Goal: Information Seeking & Learning: Learn about a topic

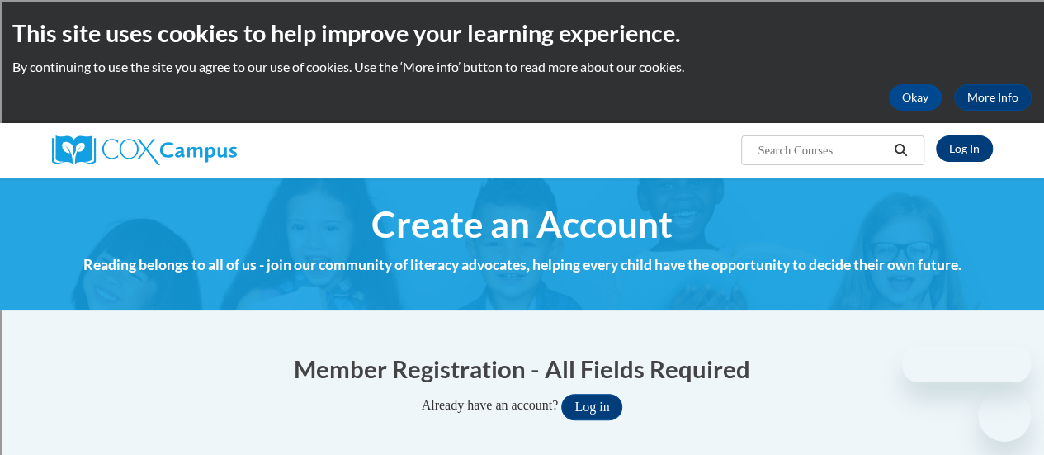
type input "[PERSON_NAME][EMAIL_ADDRESS][PERSON_NAME][DOMAIN_NAME]"
click at [964, 142] on link "Log In" at bounding box center [964, 148] width 57 height 26
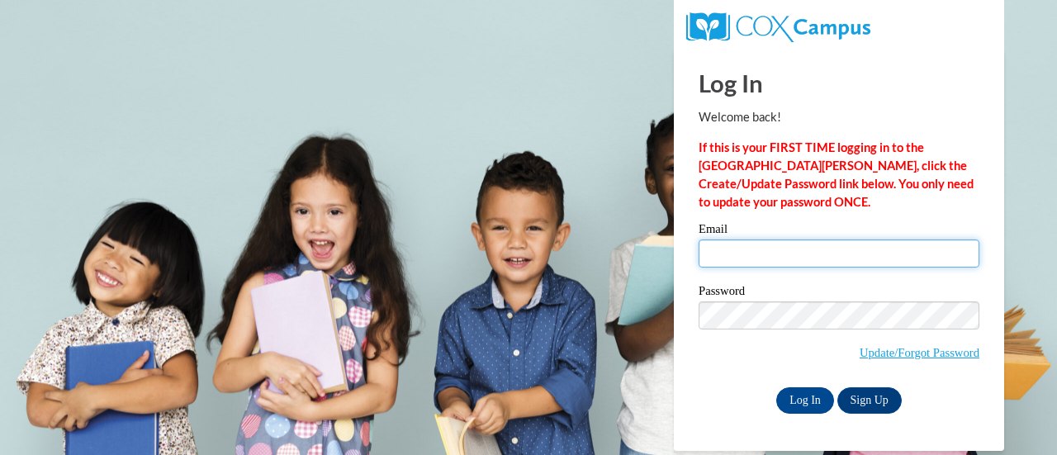
click at [819, 250] on input "Email" at bounding box center [839, 253] width 281 height 28
type input ";"
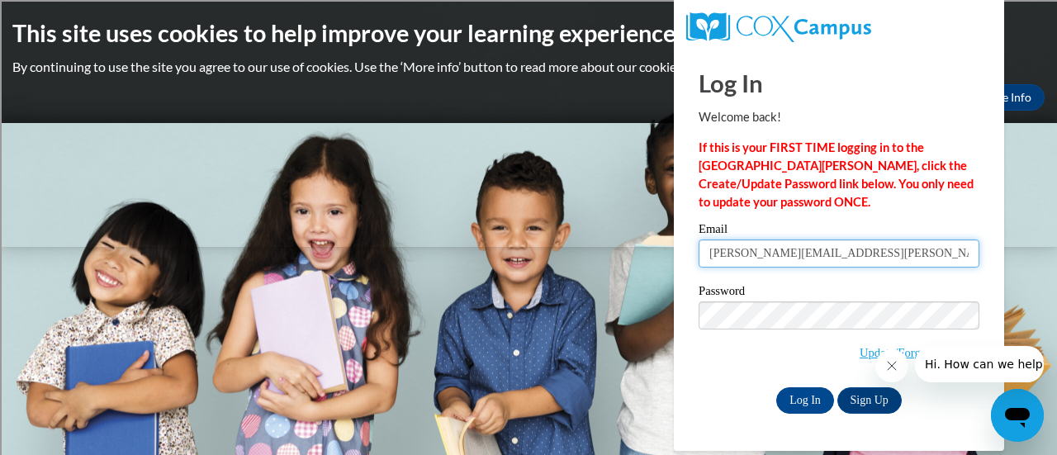
type input "[PERSON_NAME][EMAIL_ADDRESS][PERSON_NAME][DOMAIN_NAME]"
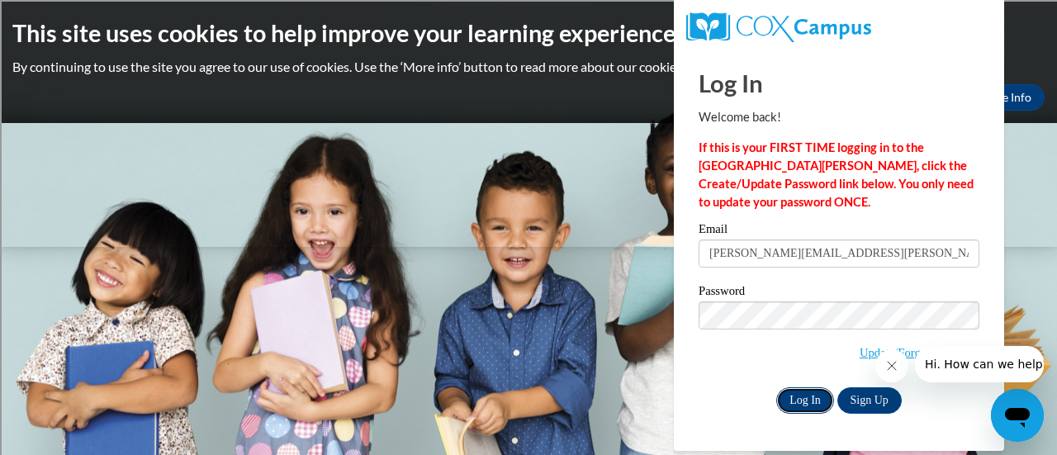
click at [800, 395] on input "Log In" at bounding box center [805, 400] width 58 height 26
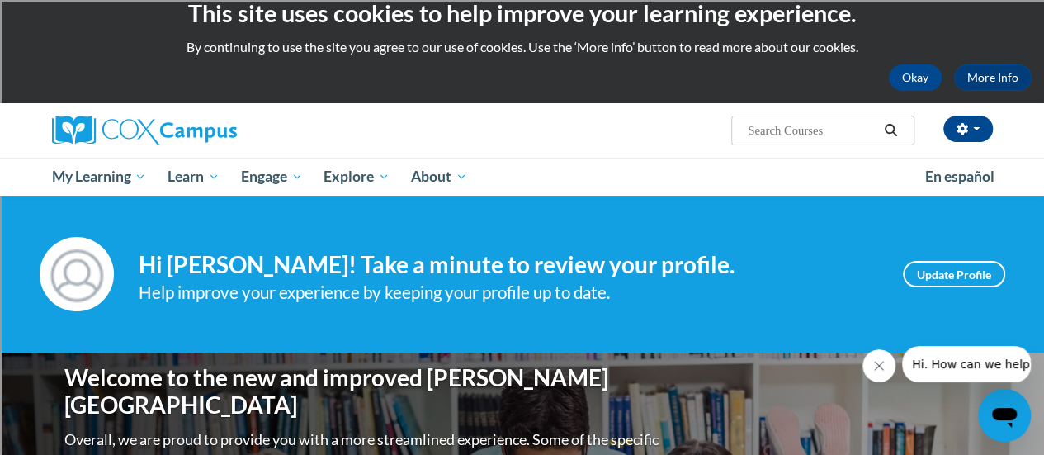
scroll to position [3, 0]
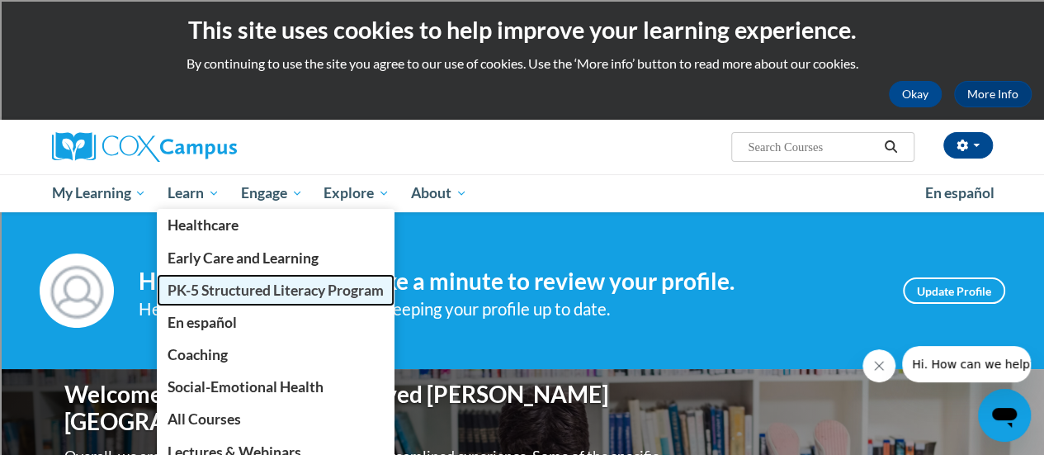
click at [211, 293] on span "PK-5 Structured Literacy Program" at bounding box center [276, 290] width 216 height 17
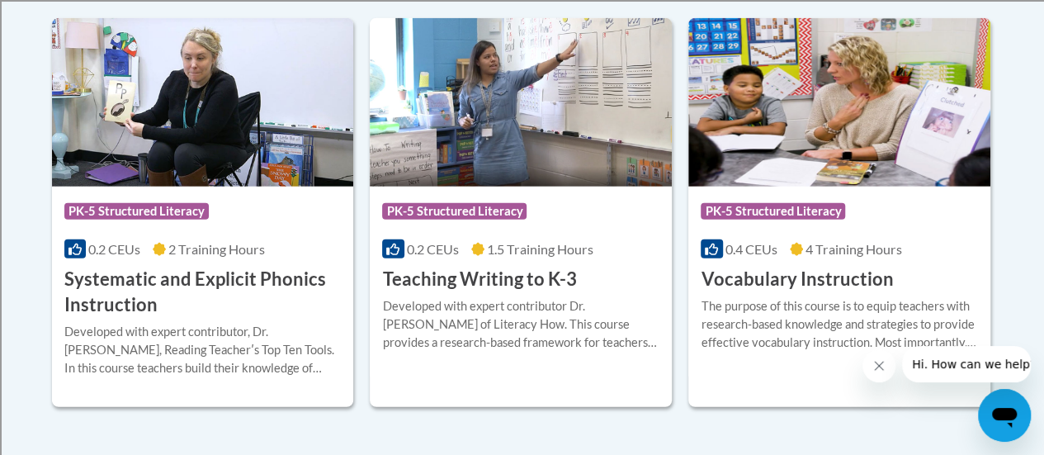
scroll to position [2000, 0]
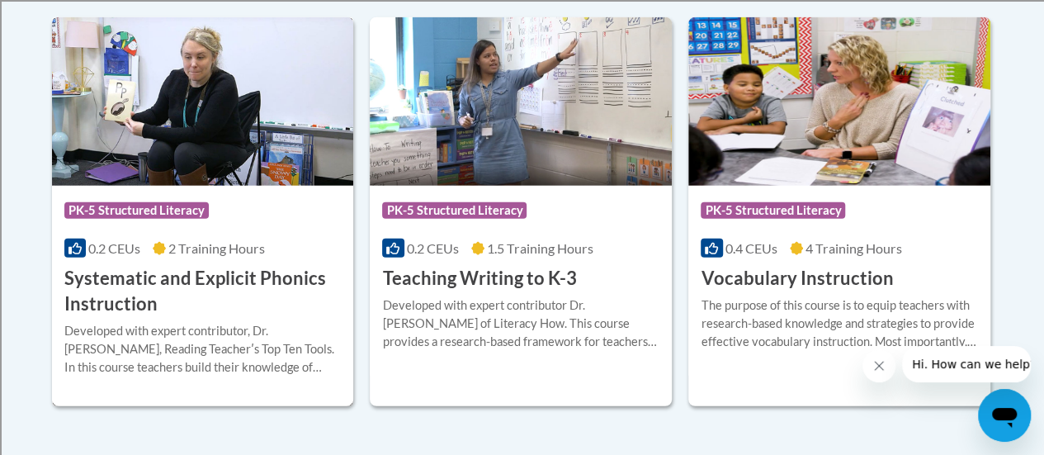
click at [125, 277] on h3 "Systematic and Explicit Phonics Instruction" at bounding box center [202, 291] width 277 height 51
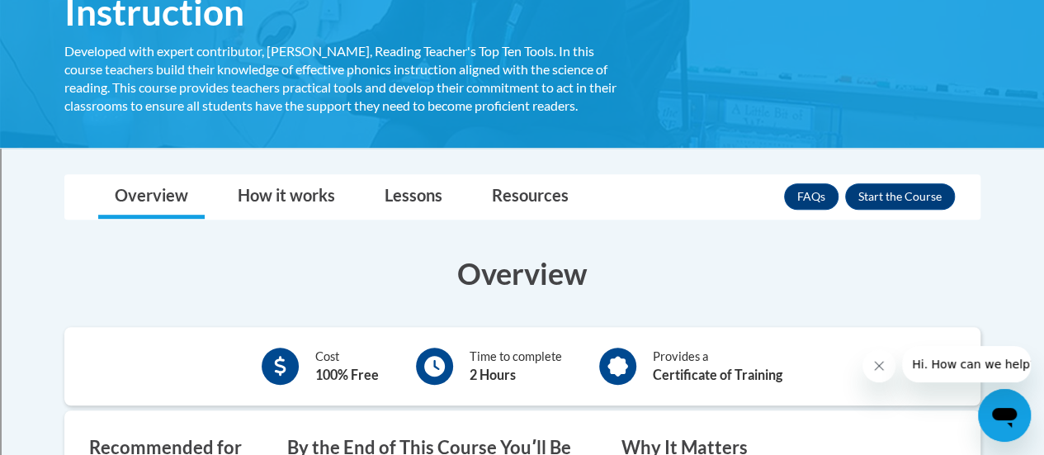
scroll to position [351, 0]
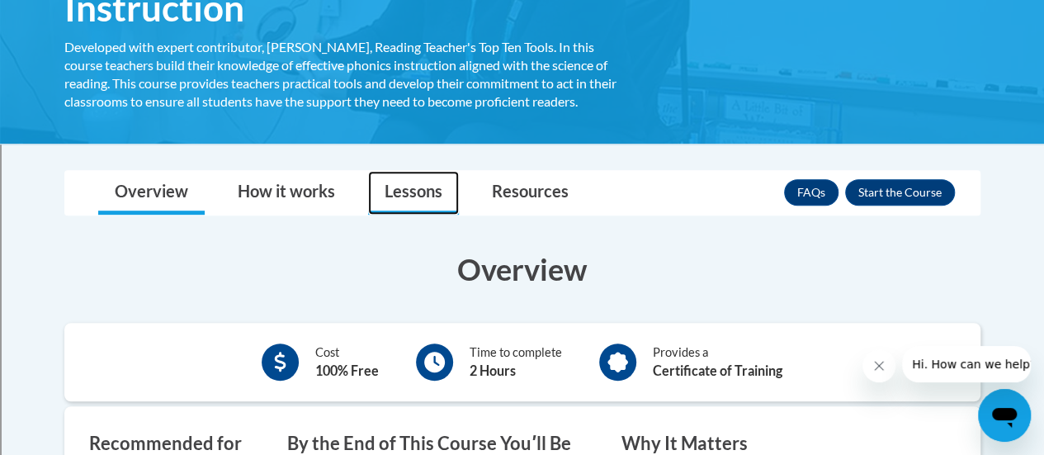
click at [418, 187] on link "Lessons" at bounding box center [413, 193] width 91 height 44
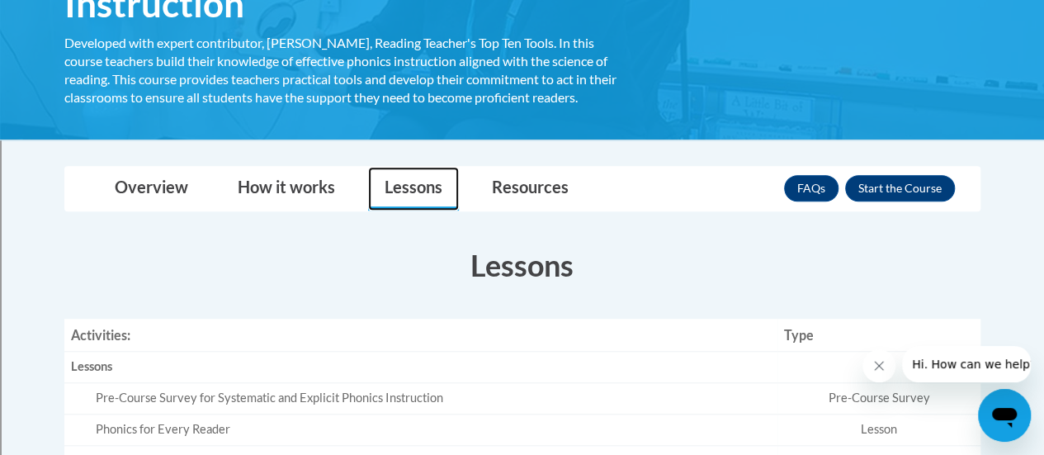
scroll to position [279, 0]
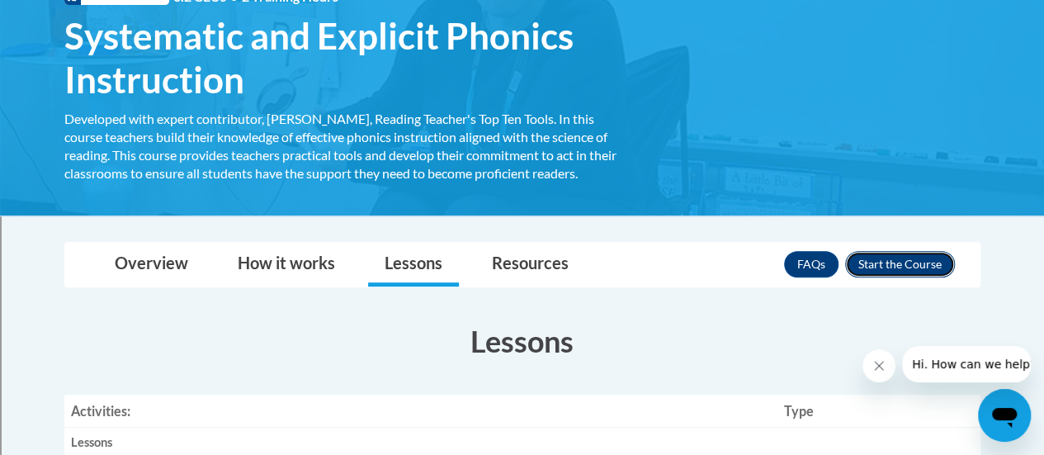
click at [910, 266] on button "Enroll" at bounding box center [900, 264] width 110 height 26
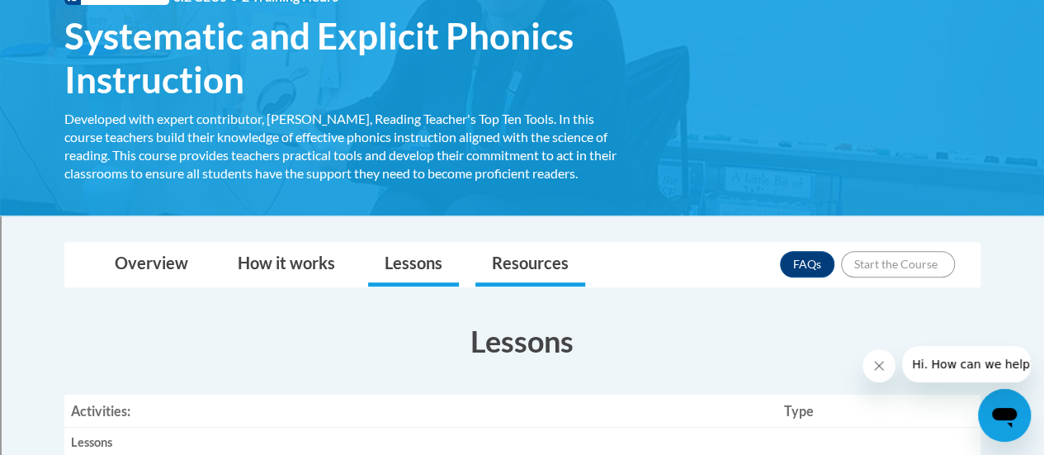
scroll to position [424, 0]
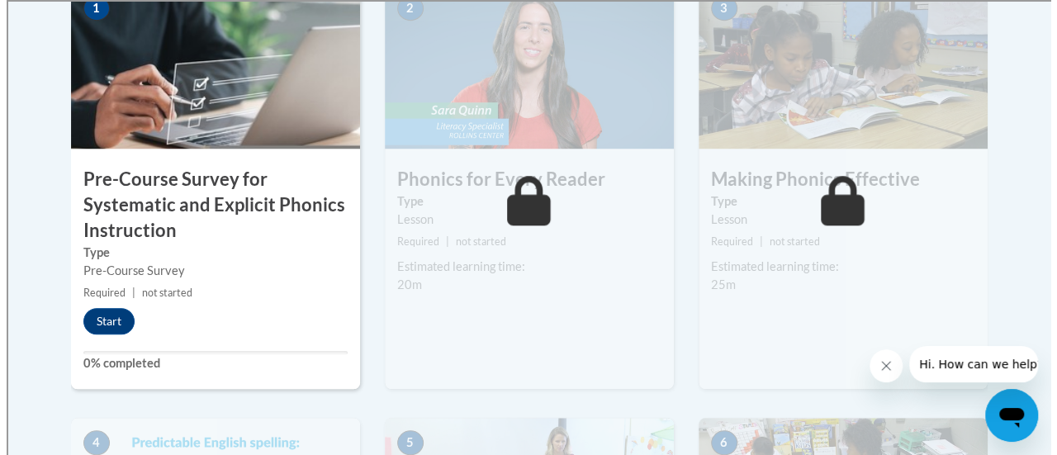
scroll to position [609, 0]
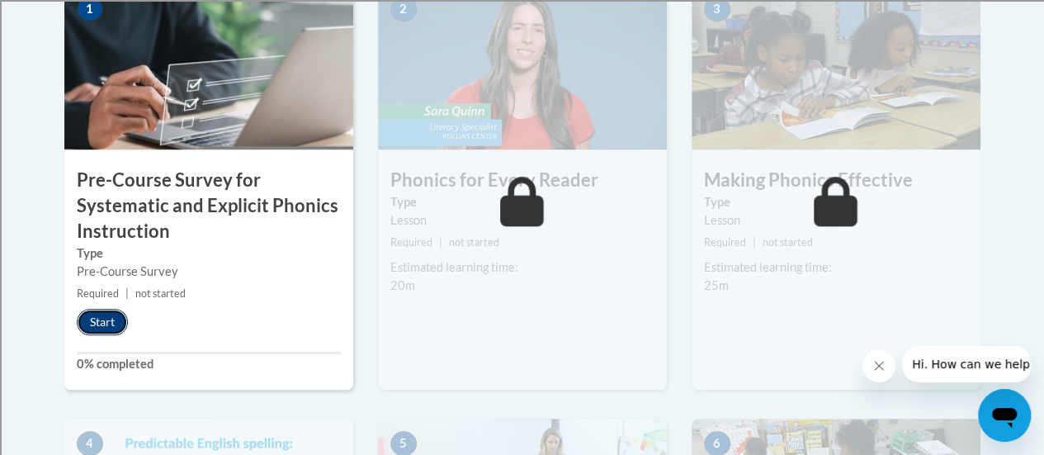
click at [103, 321] on button "Start" at bounding box center [102, 322] width 51 height 26
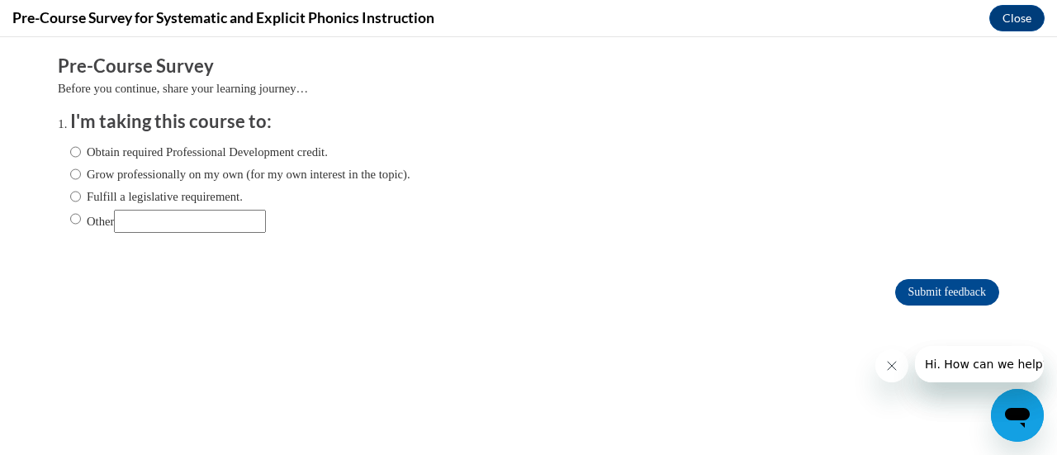
scroll to position [0, 0]
click at [70, 192] on input "Fulfill a legislative requirement." at bounding box center [75, 196] width 11 height 18
radio input "true"
click at [916, 293] on input "Submit feedback" at bounding box center [947, 292] width 104 height 26
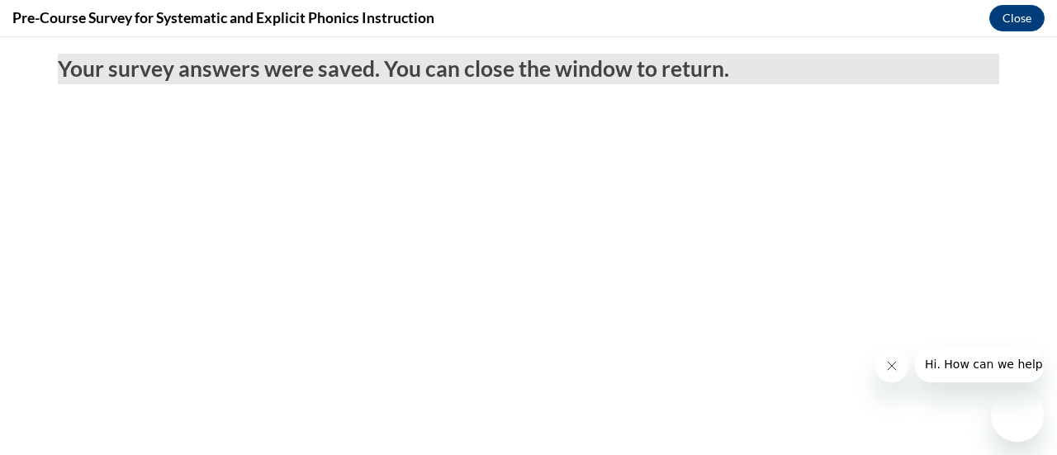
click at [916, 291] on body "Your survey answers were saved. You can close the window to return." at bounding box center [528, 246] width 1057 height 418
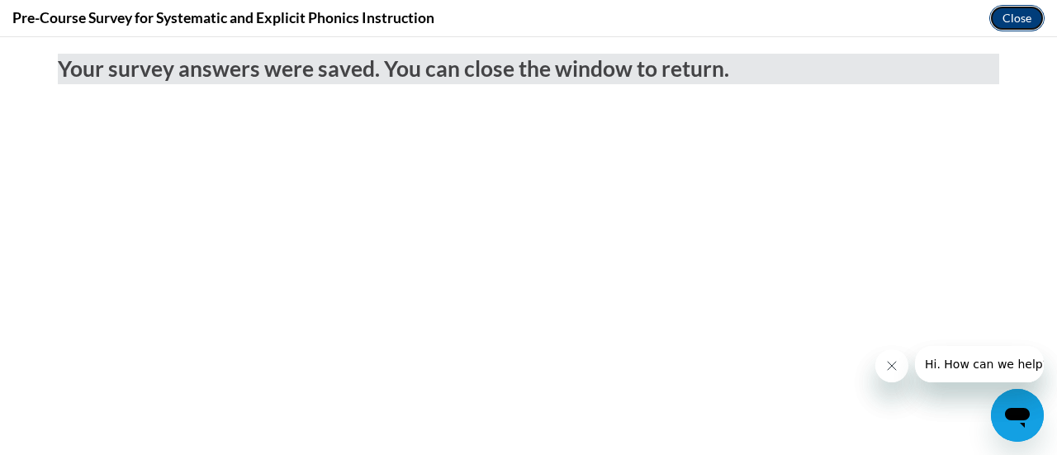
click at [1015, 12] on button "Close" at bounding box center [1016, 18] width 55 height 26
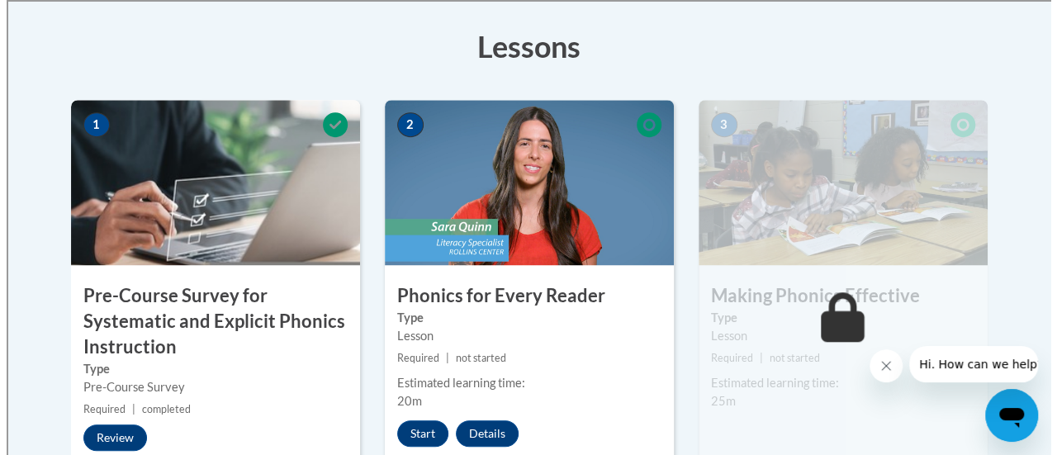
scroll to position [494, 0]
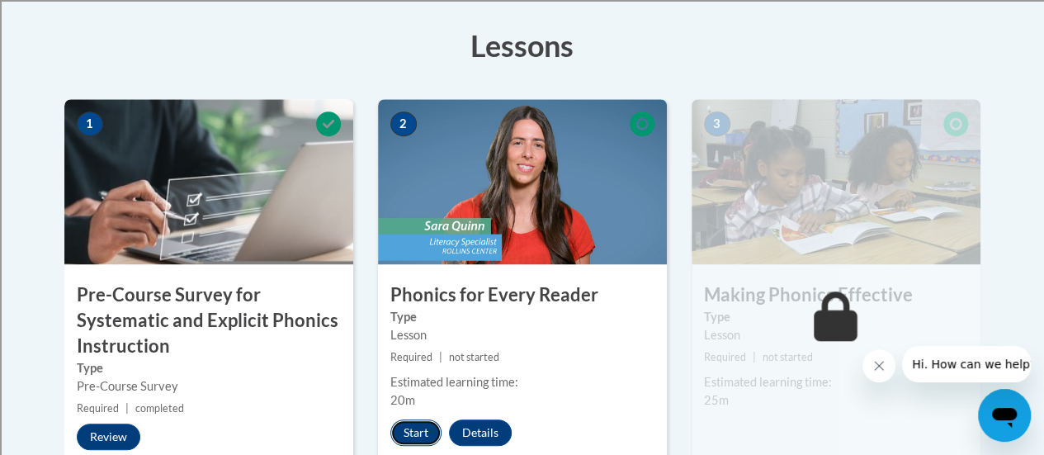
click at [421, 433] on button "Start" at bounding box center [416, 432] width 51 height 26
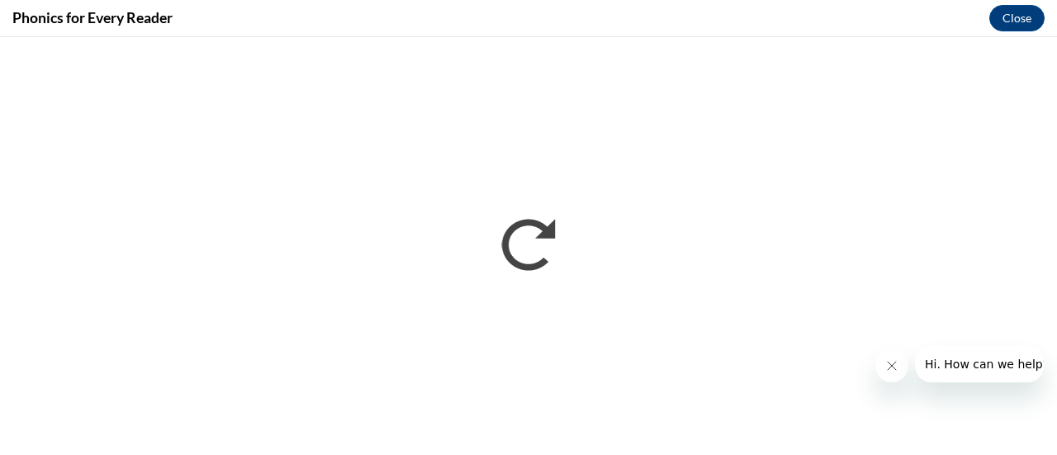
scroll to position [0, 0]
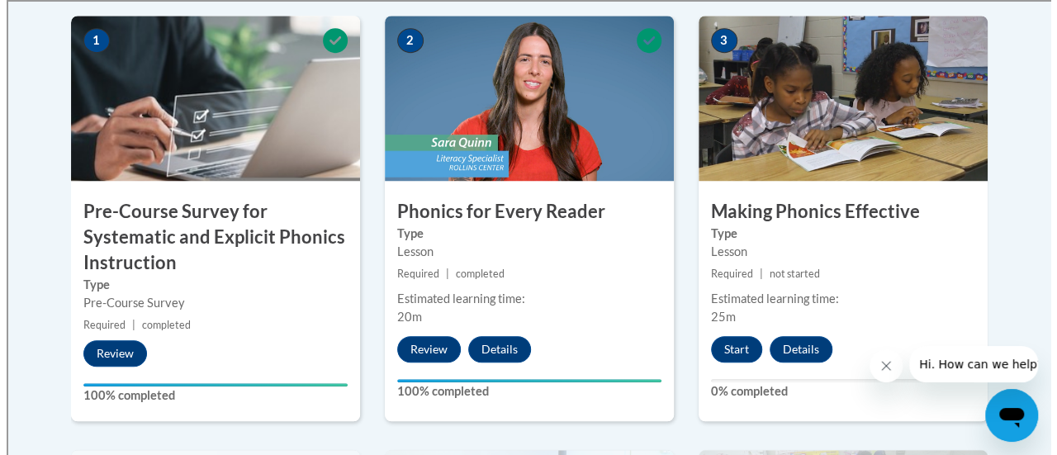
scroll to position [575, 0]
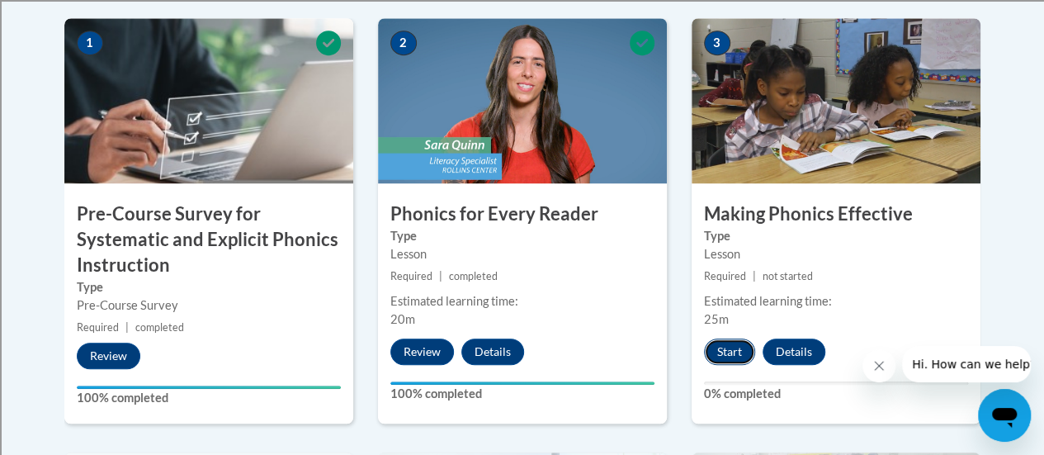
click at [731, 351] on button "Start" at bounding box center [729, 352] width 51 height 26
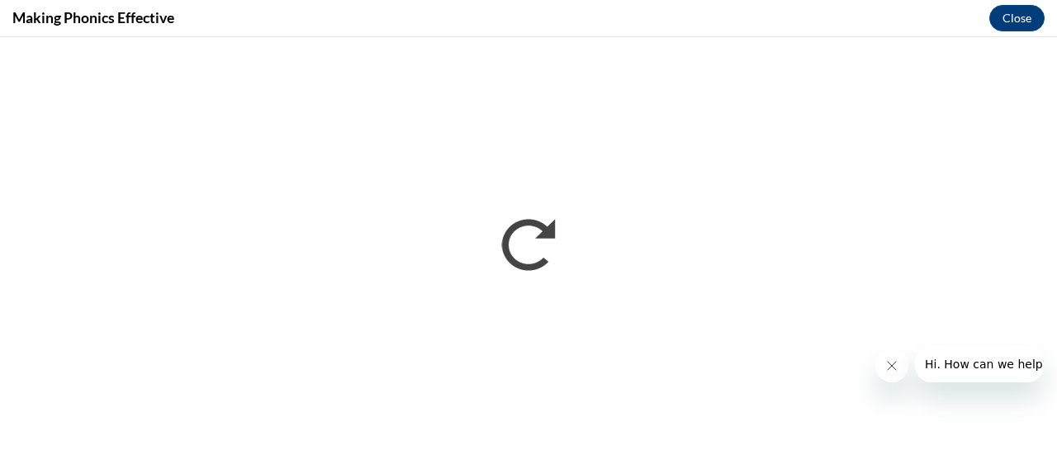
scroll to position [0, 0]
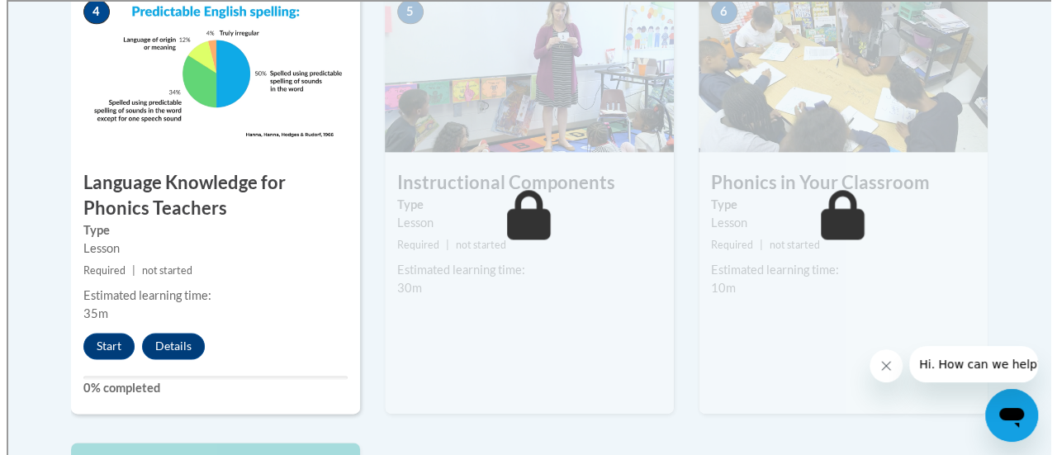
scroll to position [1041, 0]
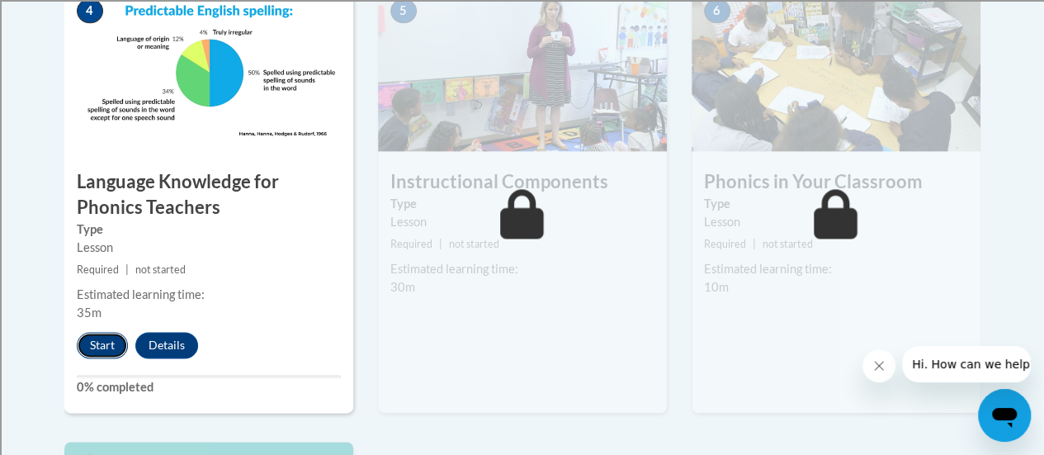
click at [97, 343] on button "Start" at bounding box center [102, 345] width 51 height 26
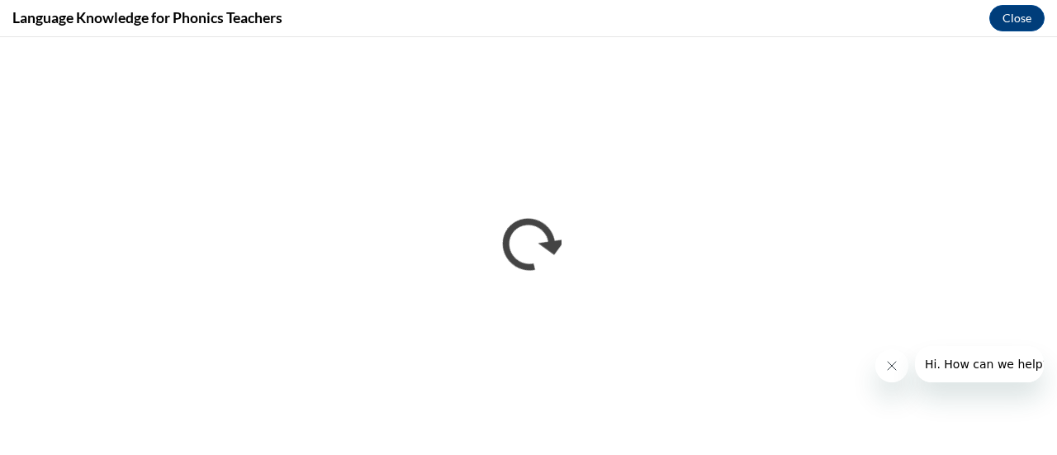
scroll to position [0, 0]
click at [634, 18] on div "Language Knowledge for Phonics Teachers Close" at bounding box center [528, 18] width 1057 height 37
drag, startPoint x: 487, startPoint y: 12, endPoint x: 878, endPoint y: 381, distance: 537.9
click at [878, 381] on div at bounding box center [959, 364] width 168 height 36
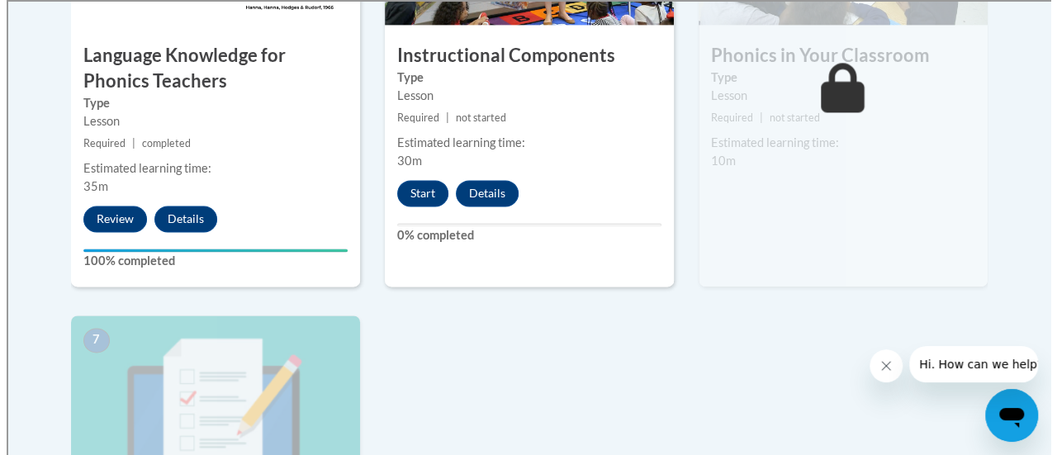
scroll to position [1168, 0]
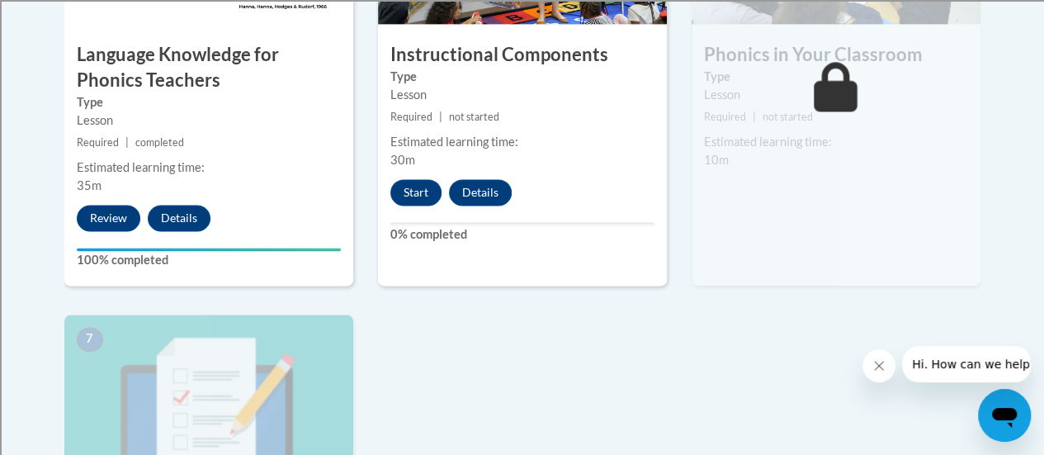
click at [21, 381] on body "This site uses cookies to help improve your learning experience. By continuing …" at bounding box center [522, 48] width 1044 height 2432
click at [10, 362] on body "This site uses cookies to help improve your learning experience. By continuing …" at bounding box center [522, 48] width 1044 height 2432
click at [2, 345] on body "This site uses cookies to help improve your learning experience. By continuing …" at bounding box center [522, 48] width 1044 height 2432
click at [418, 196] on button "Start" at bounding box center [416, 192] width 51 height 26
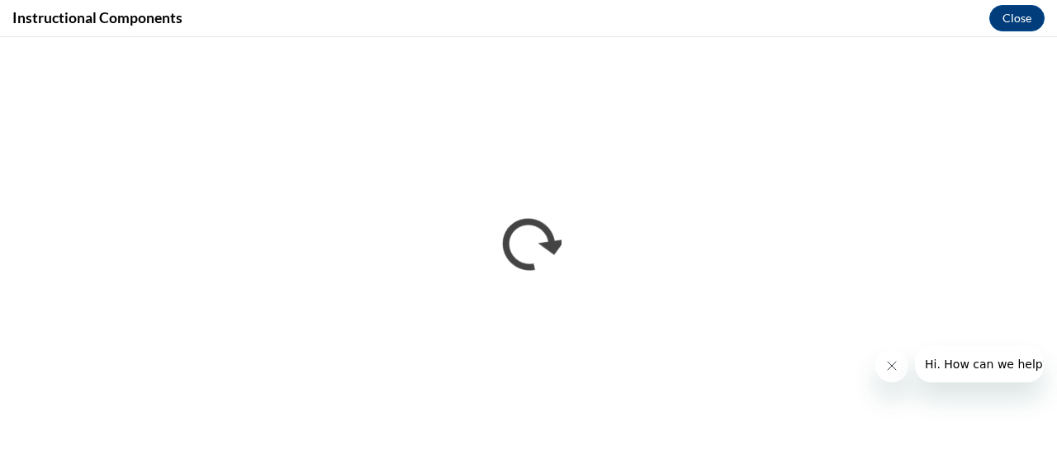
scroll to position [0, 0]
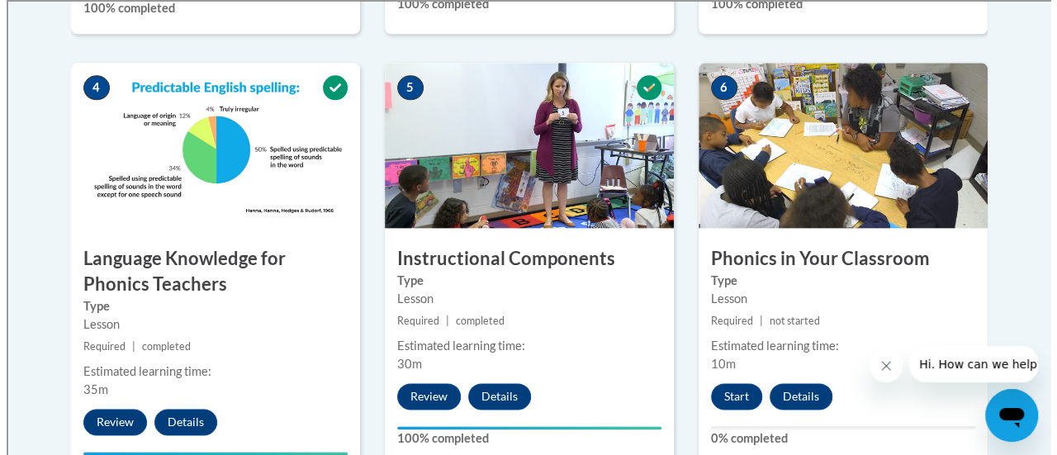
scroll to position [991, 0]
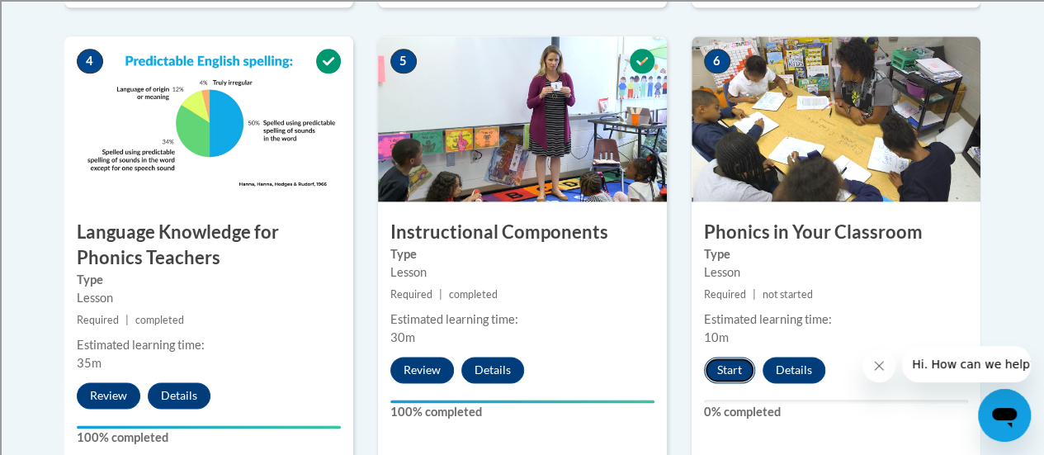
click at [735, 359] on button "Start" at bounding box center [729, 370] width 51 height 26
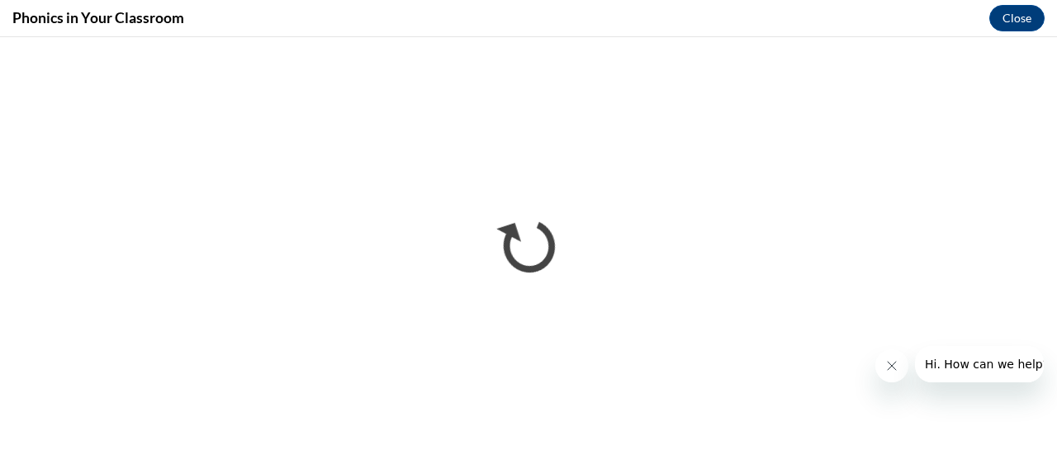
scroll to position [0, 0]
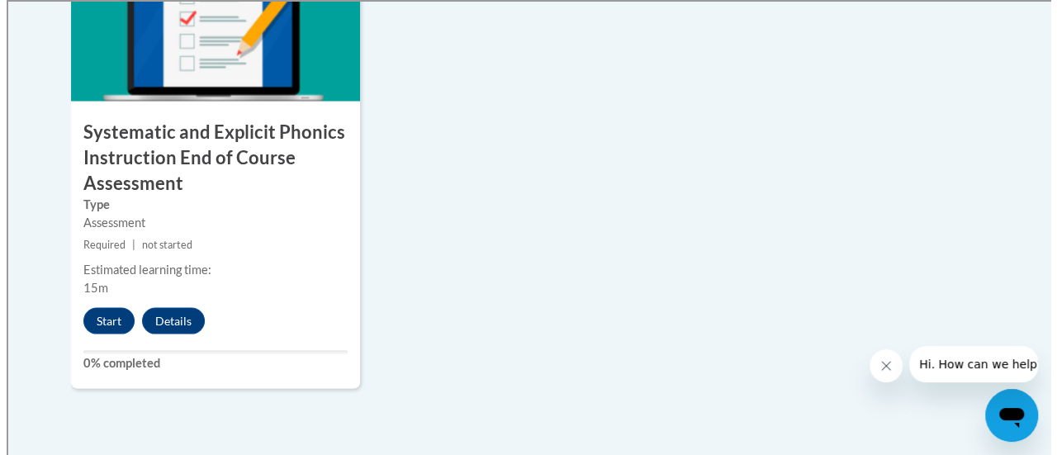
scroll to position [1569, 0]
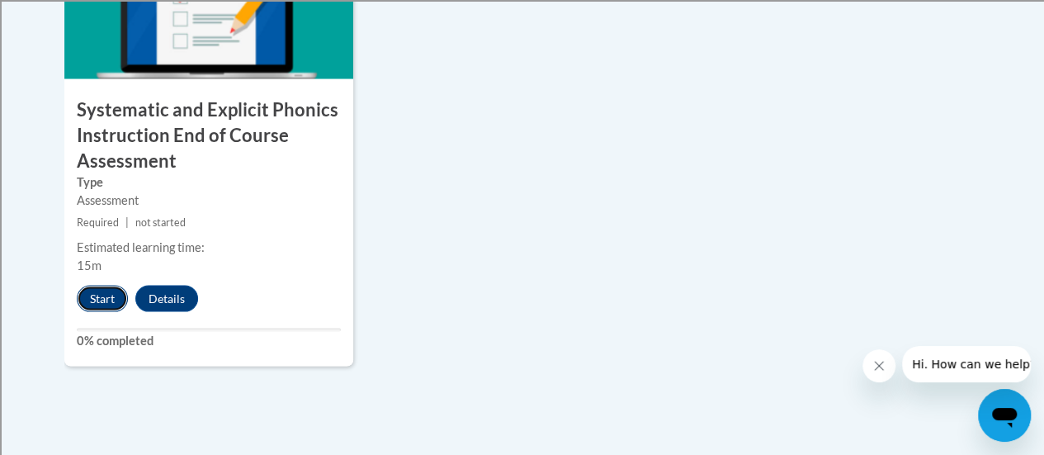
click at [90, 305] on button "Start" at bounding box center [102, 299] width 51 height 26
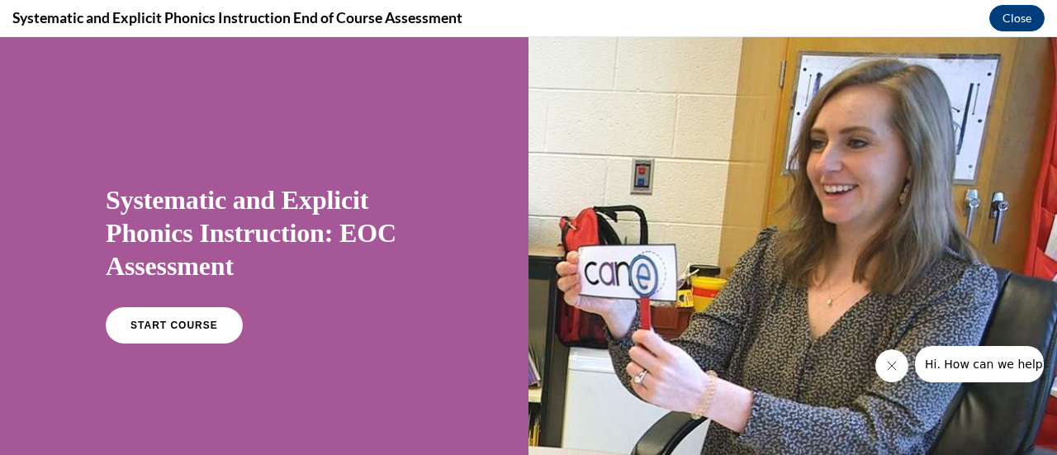
scroll to position [83, 0]
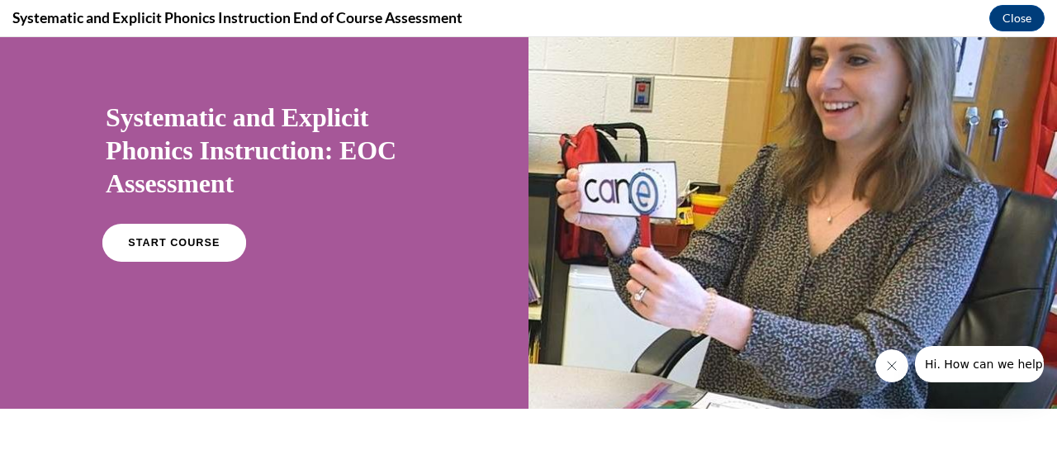
click at [173, 241] on span "START COURSE" at bounding box center [174, 243] width 92 height 12
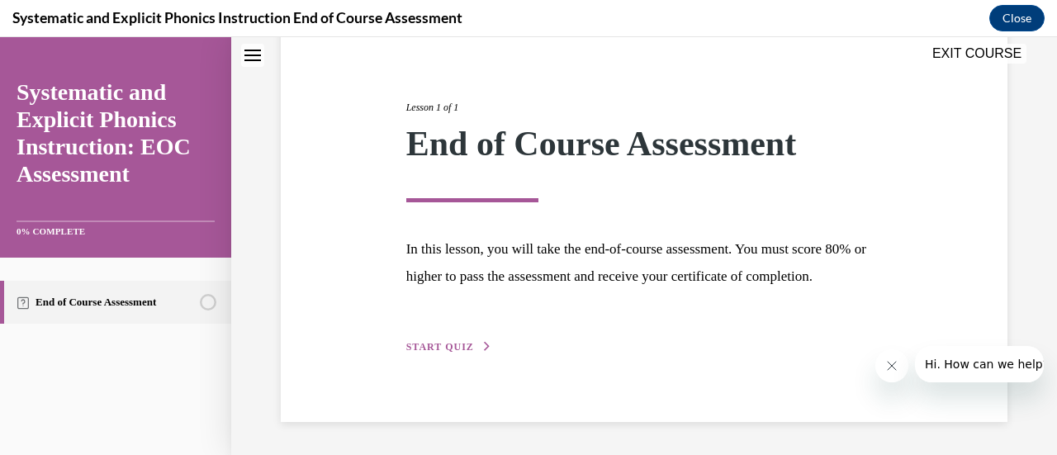
scroll to position [193, 0]
click at [451, 353] on span "START QUIZ" at bounding box center [440, 347] width 68 height 12
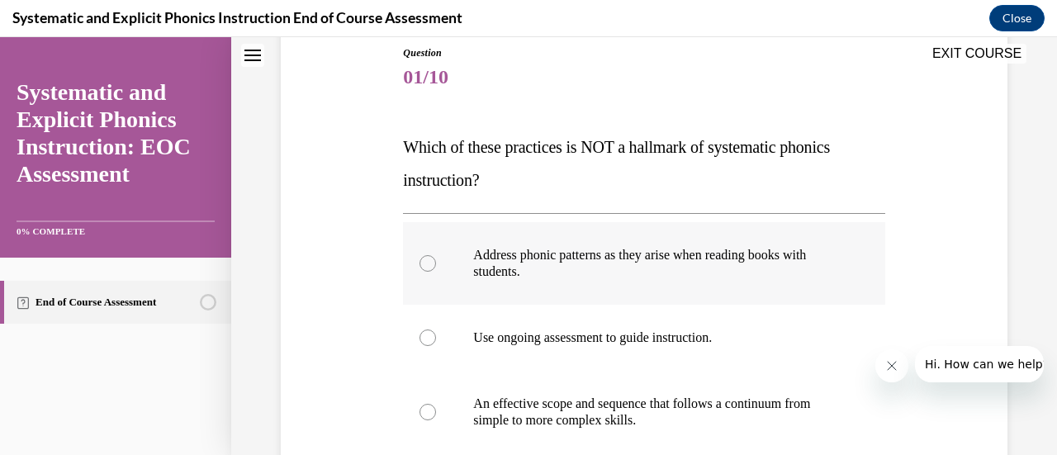
scroll to position [267, 0]
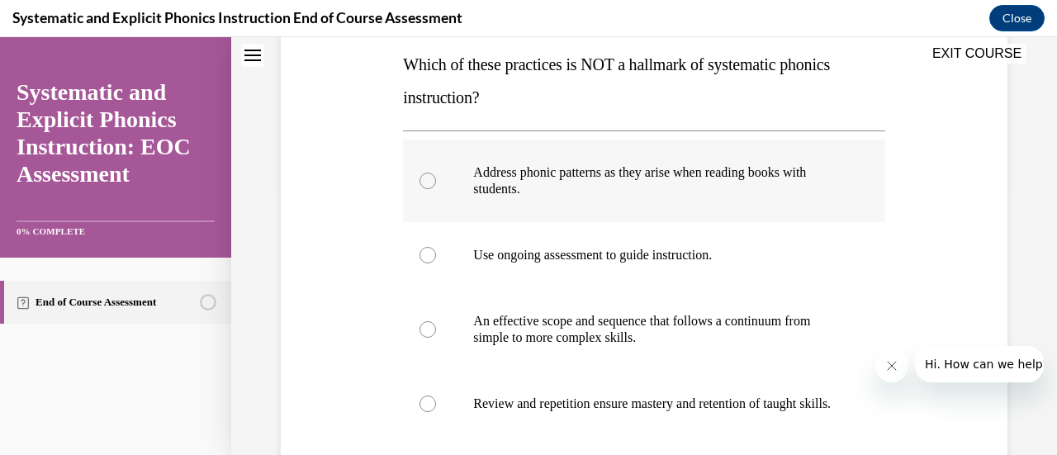
click at [443, 185] on div at bounding box center [643, 181] width 481 height 83
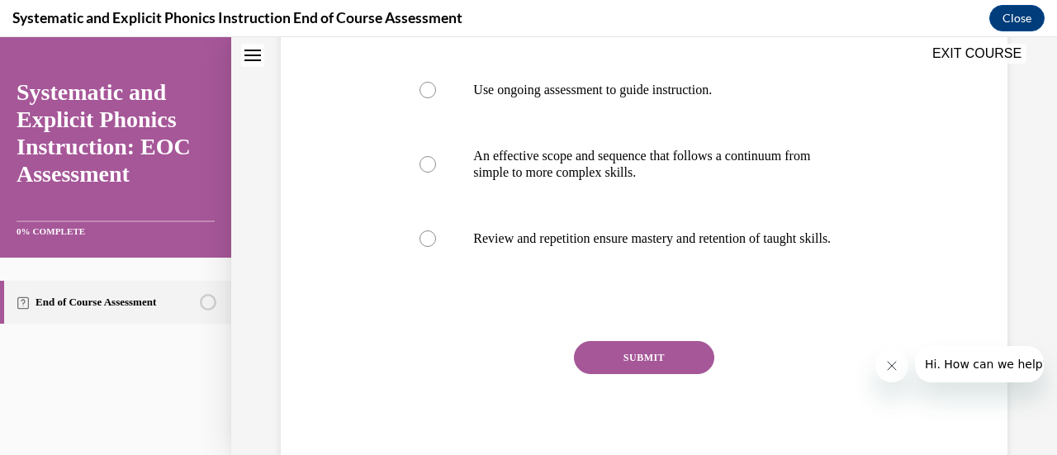
click at [608, 372] on button "SUBMIT" at bounding box center [644, 357] width 140 height 33
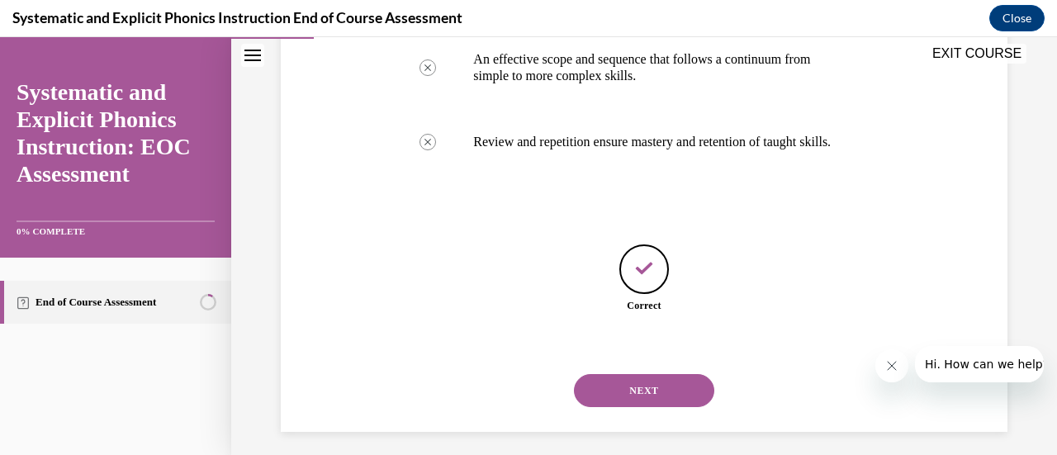
scroll to position [554, 0]
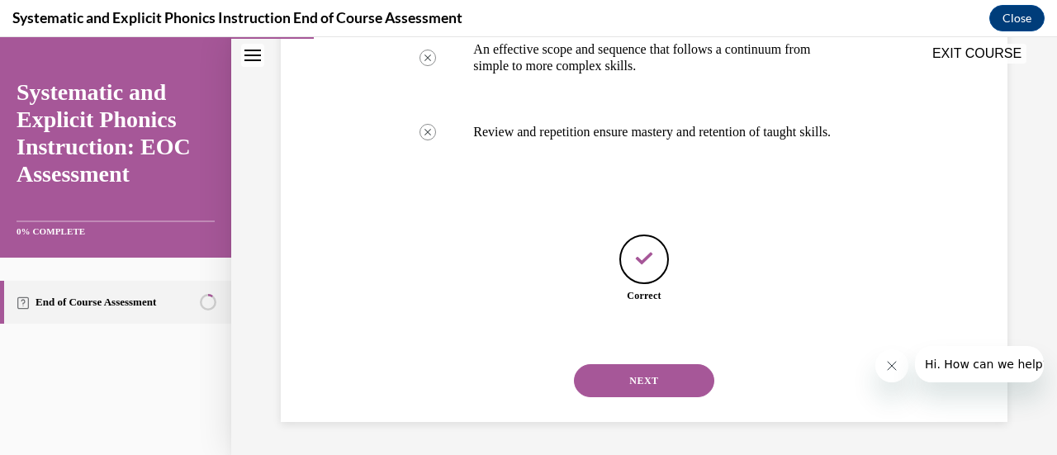
click at [619, 390] on button "NEXT" at bounding box center [644, 380] width 140 height 33
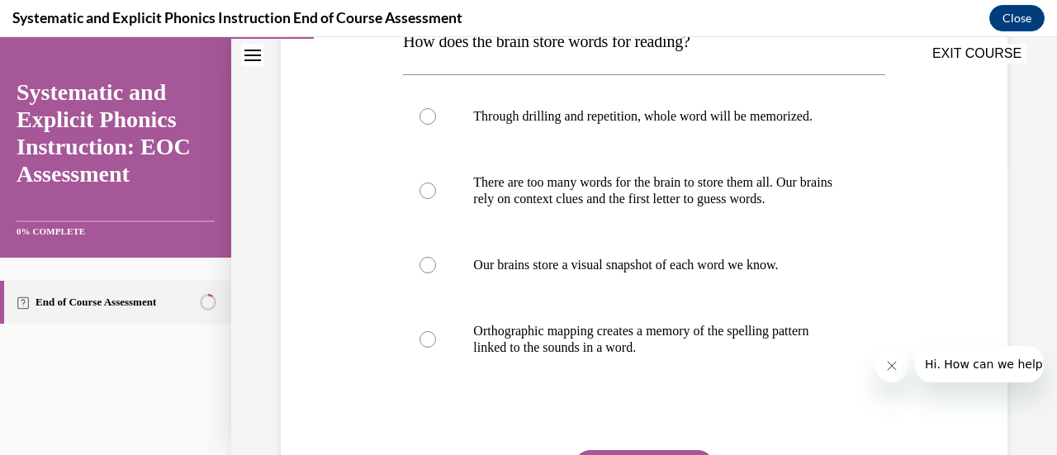
scroll to position [330, 0]
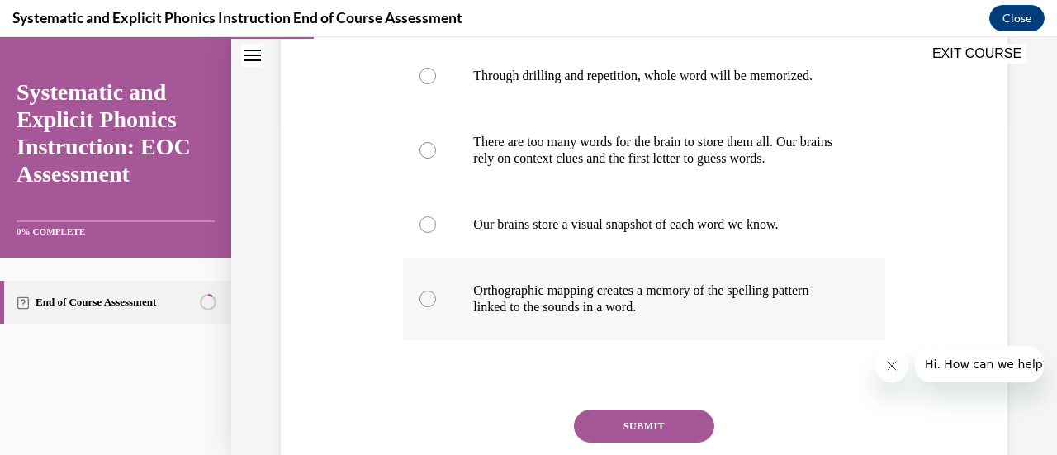
click at [414, 289] on div at bounding box center [643, 299] width 481 height 83
click at [593, 418] on button "SUBMIT" at bounding box center [644, 426] width 140 height 33
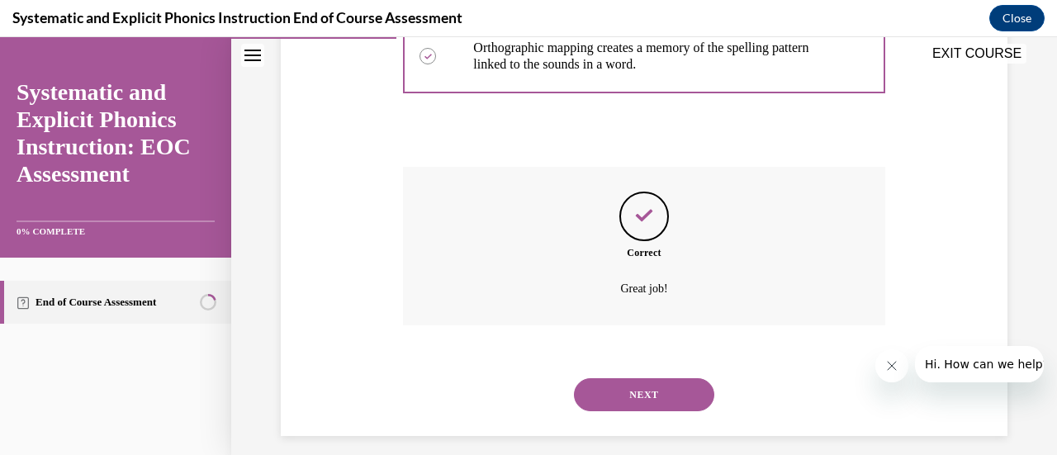
scroll to position [586, 0]
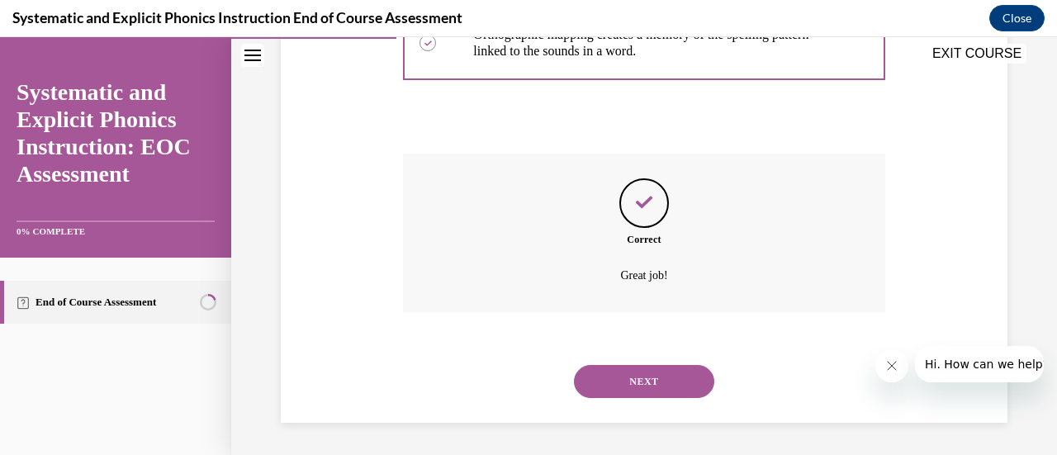
click at [630, 382] on button "NEXT" at bounding box center [644, 381] width 140 height 33
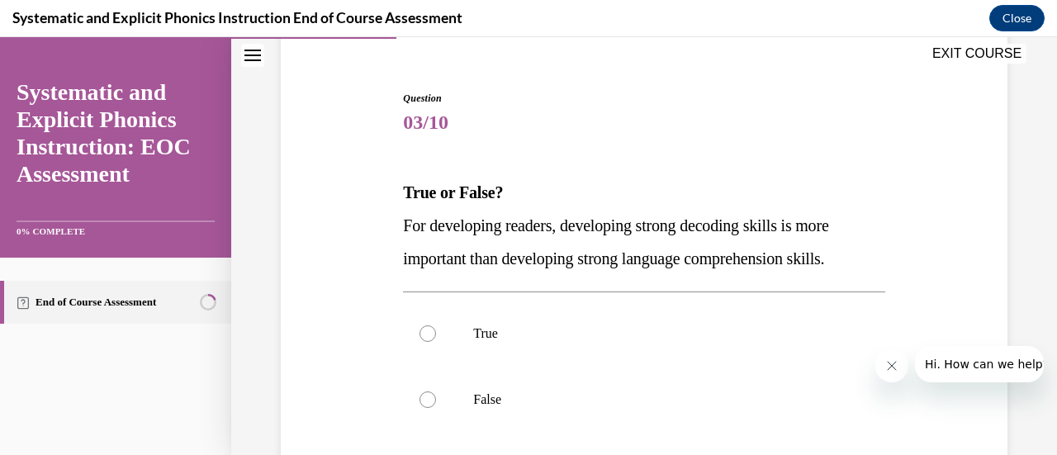
scroll to position [165, 0]
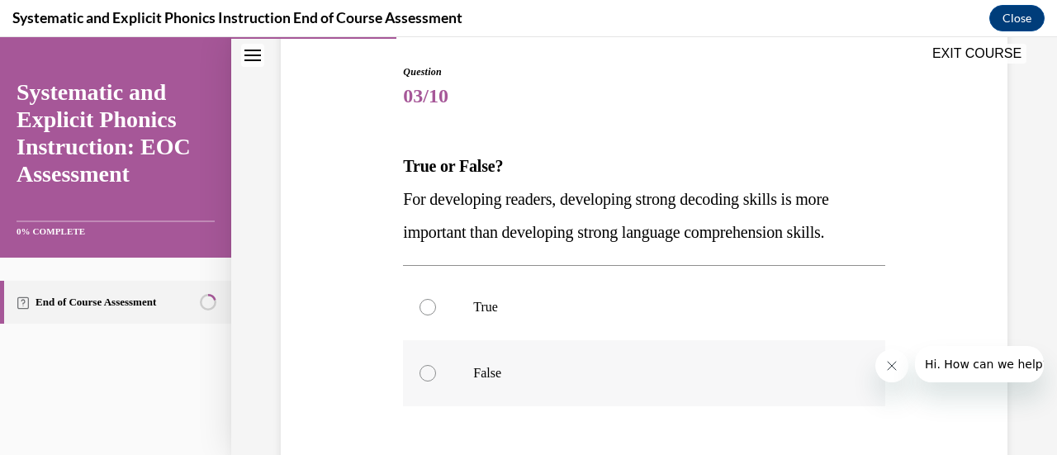
click at [497, 370] on p "False" at bounding box center [658, 373] width 370 height 17
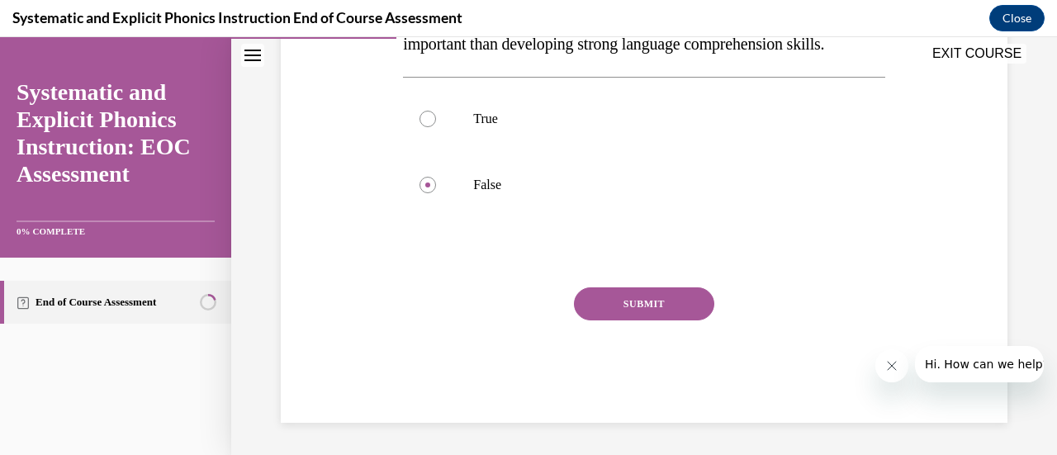
click at [643, 300] on button "SUBMIT" at bounding box center [644, 303] width 140 height 33
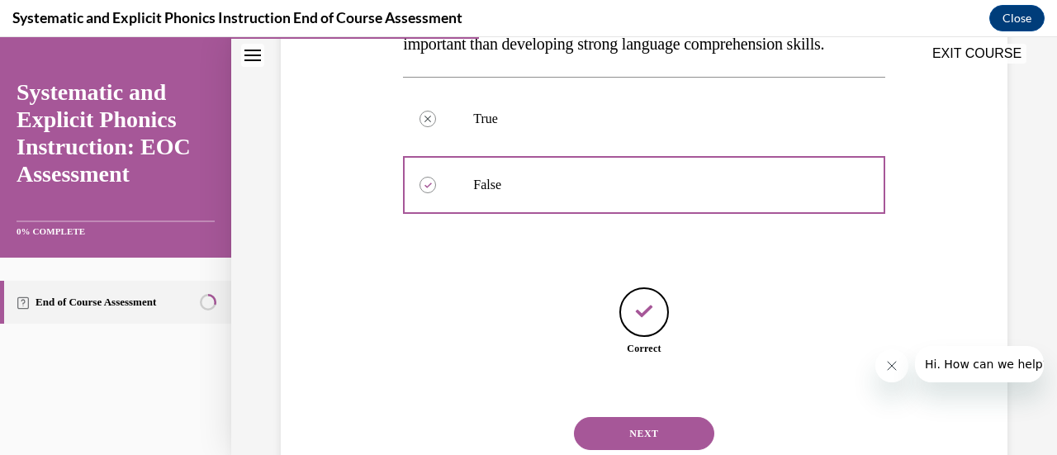
scroll to position [405, 0]
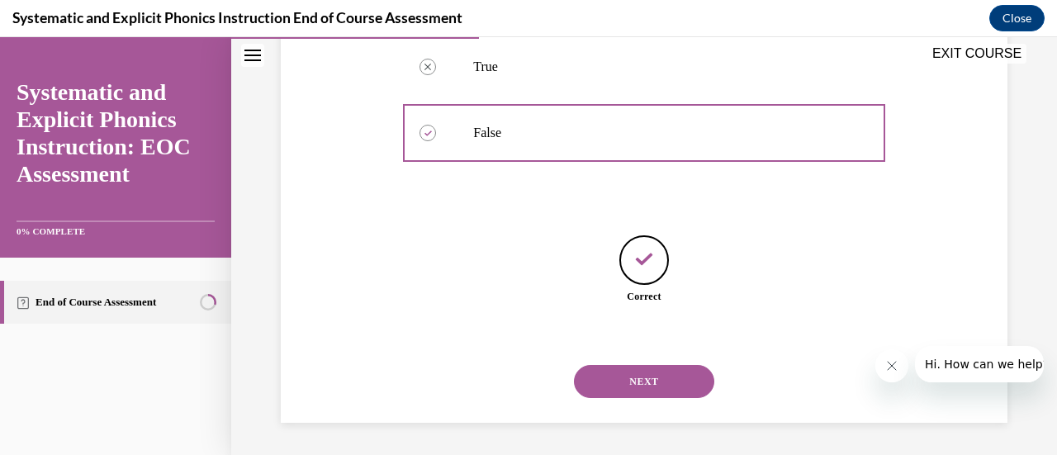
click at [672, 372] on button "NEXT" at bounding box center [644, 381] width 140 height 33
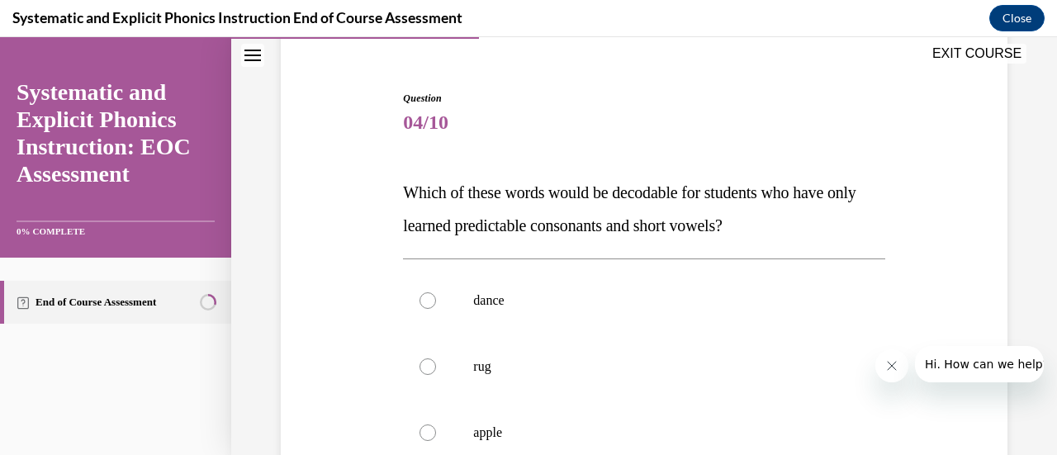
scroll to position [165, 0]
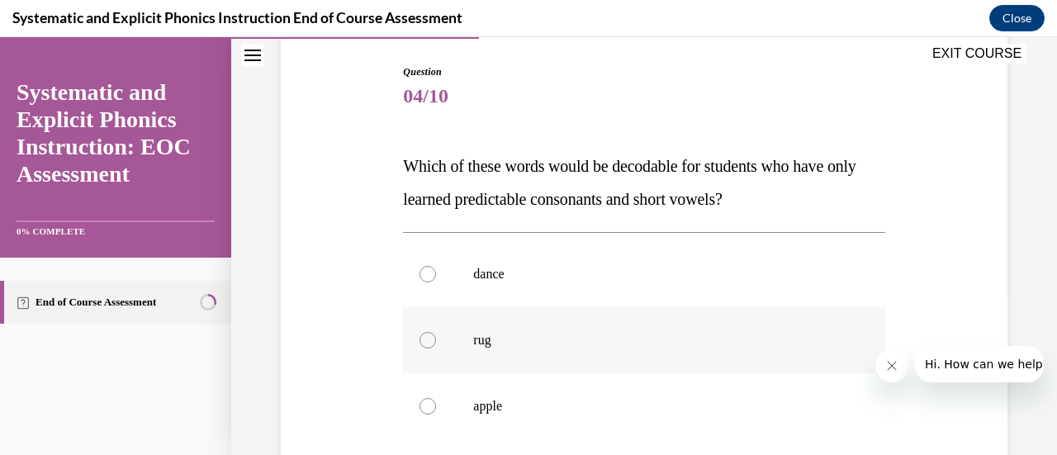
click at [473, 340] on p "rug" at bounding box center [658, 340] width 370 height 17
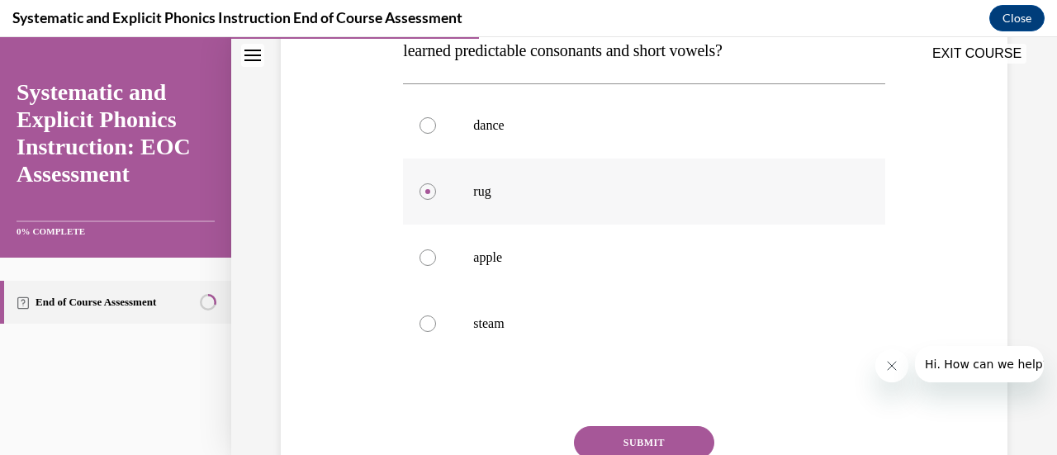
scroll to position [330, 0]
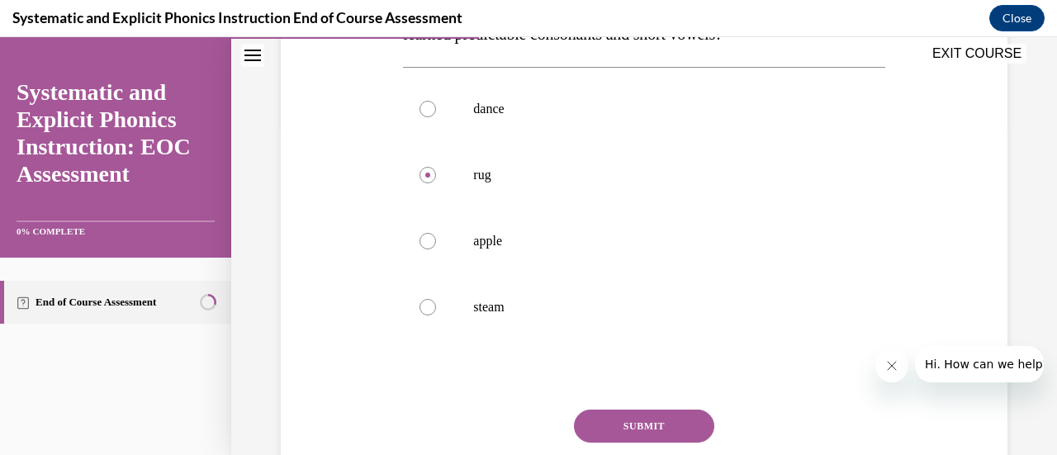
click at [665, 427] on button "SUBMIT" at bounding box center [644, 426] width 140 height 33
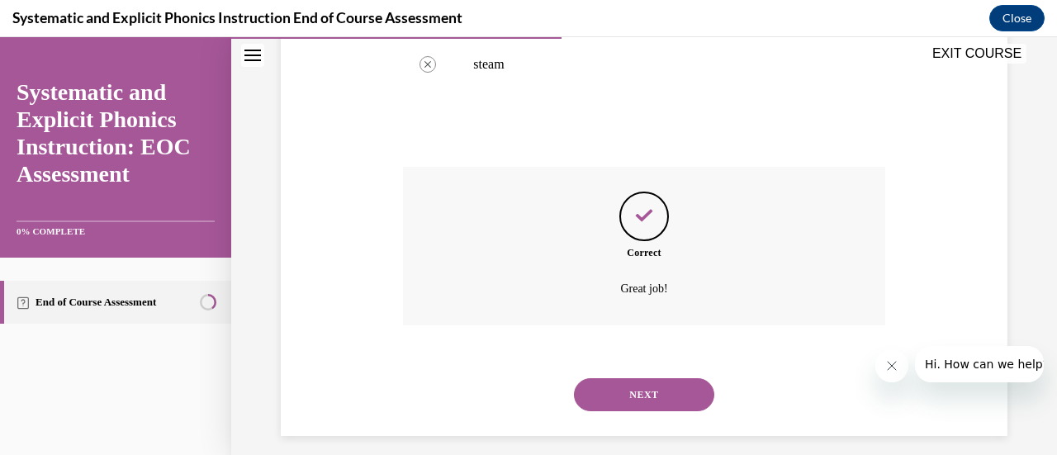
scroll to position [586, 0]
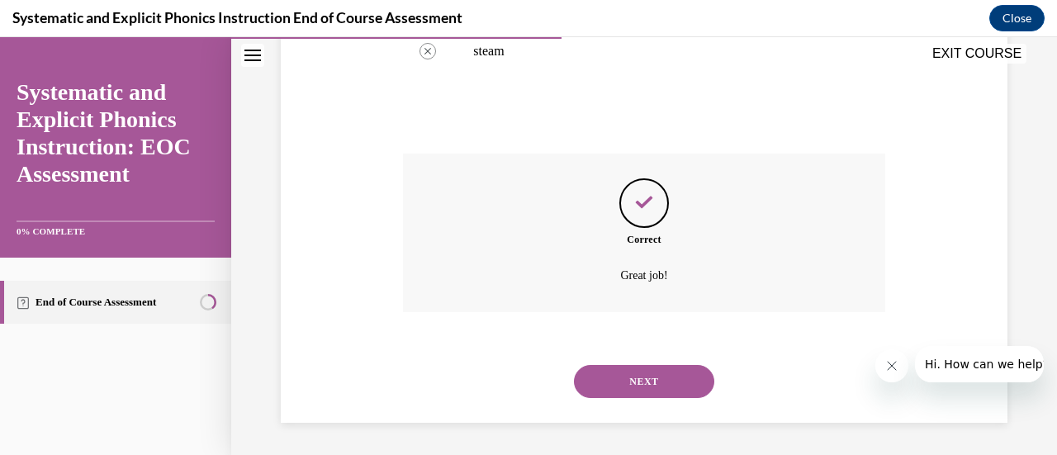
click at [656, 373] on button "NEXT" at bounding box center [644, 381] width 140 height 33
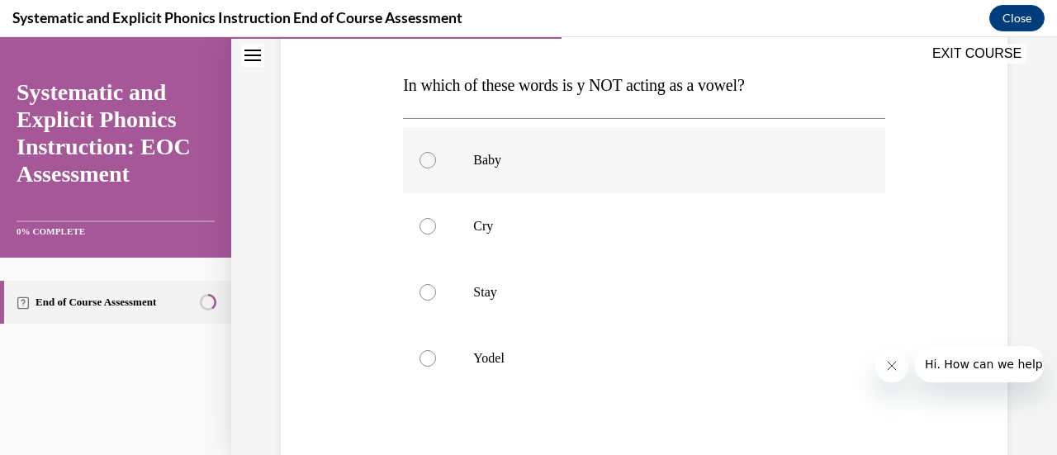
scroll to position [248, 0]
click at [525, 364] on p "Yodel" at bounding box center [658, 356] width 370 height 17
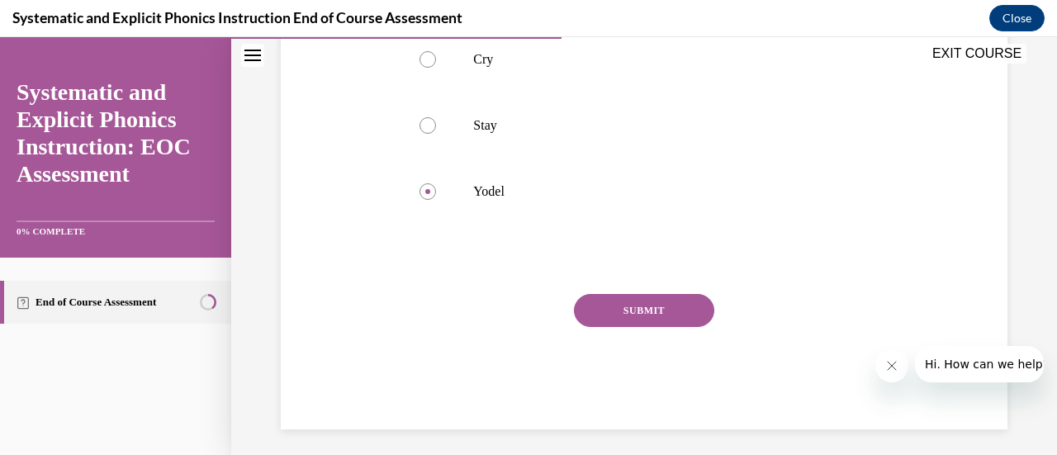
click at [619, 311] on button "SUBMIT" at bounding box center [644, 310] width 140 height 33
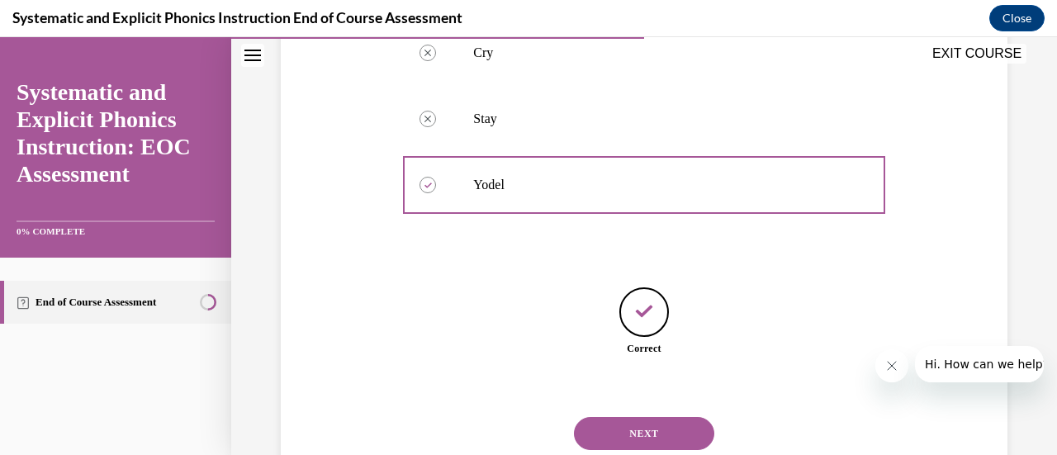
scroll to position [471, 0]
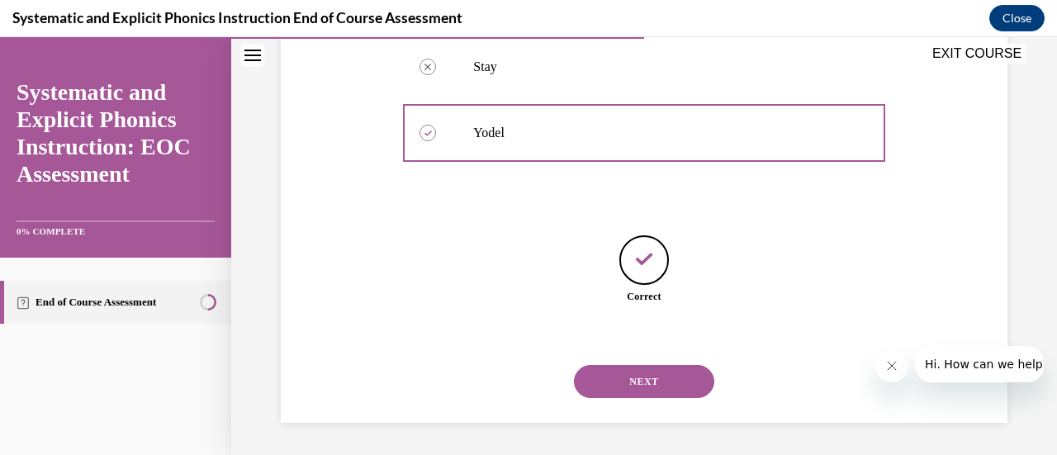
click at [655, 367] on button "NEXT" at bounding box center [644, 381] width 140 height 33
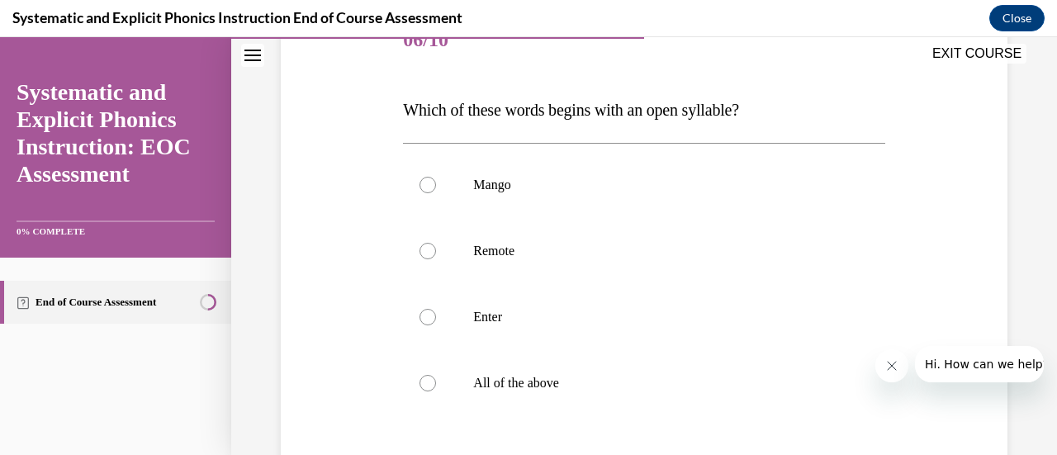
scroll to position [248, 0]
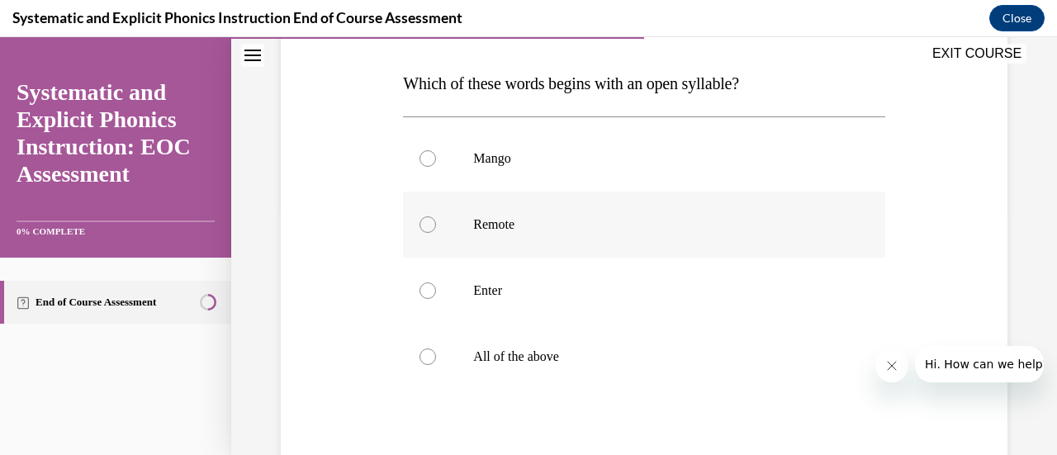
click at [639, 235] on div at bounding box center [643, 225] width 481 height 66
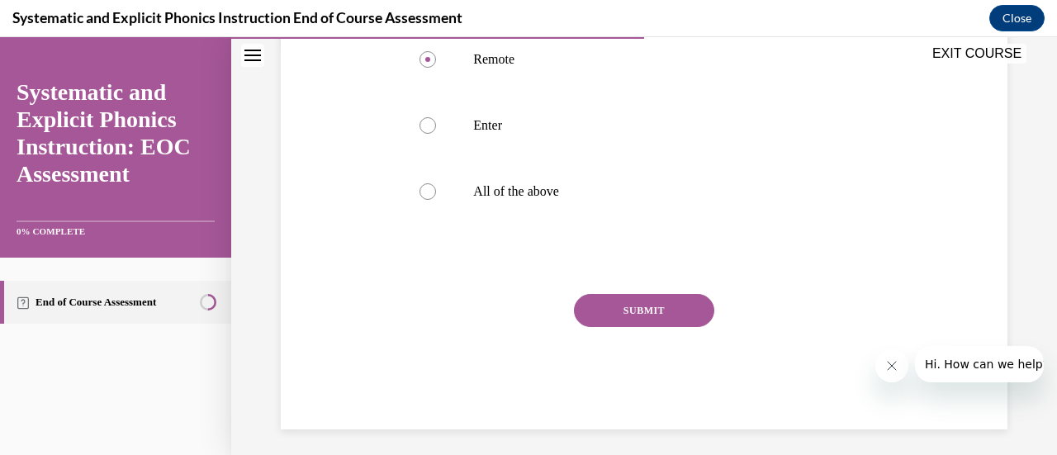
click at [647, 315] on button "SUBMIT" at bounding box center [644, 310] width 140 height 33
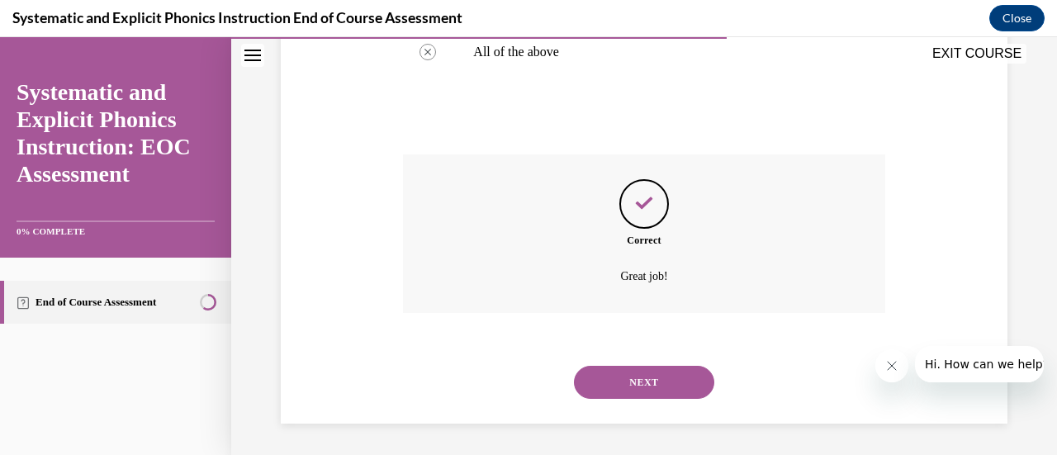
scroll to position [553, 0]
click at [649, 379] on button "NEXT" at bounding box center [644, 381] width 140 height 33
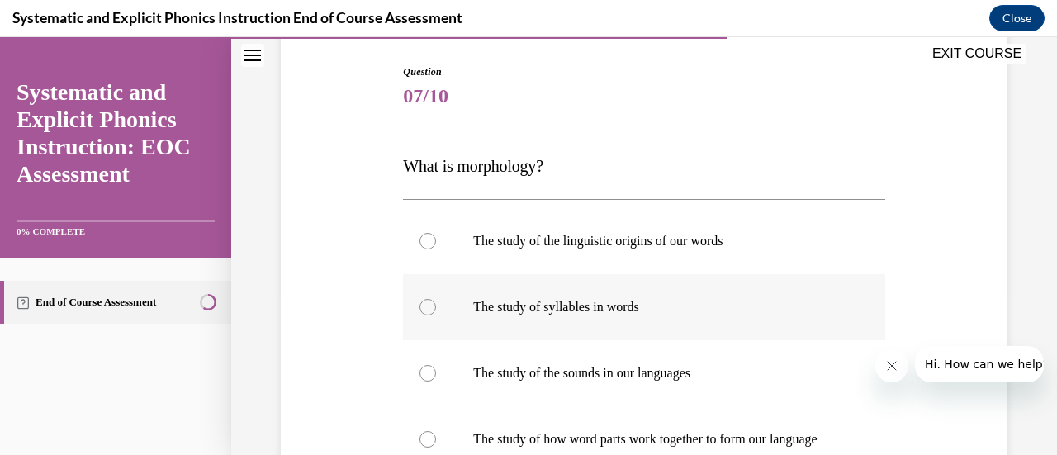
scroll to position [248, 0]
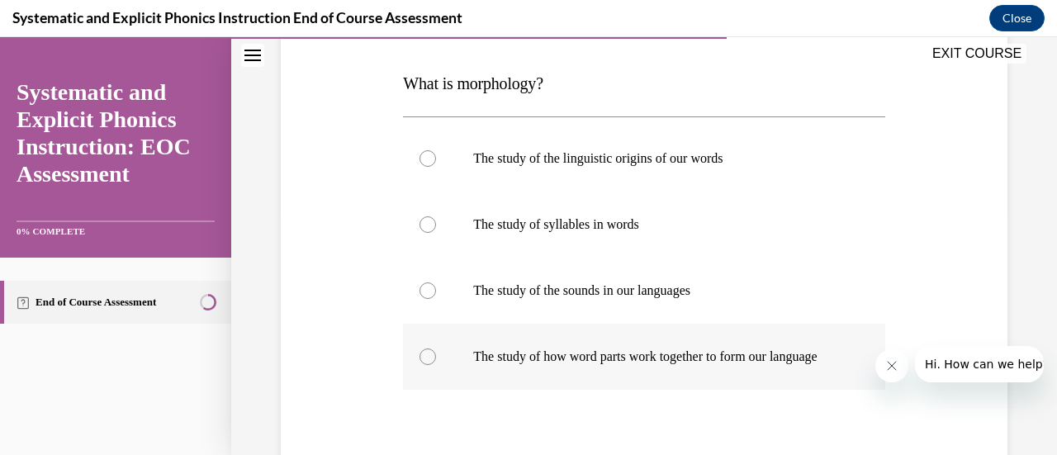
click at [678, 356] on p "The study of how word parts work together to form our language" at bounding box center [658, 356] width 370 height 17
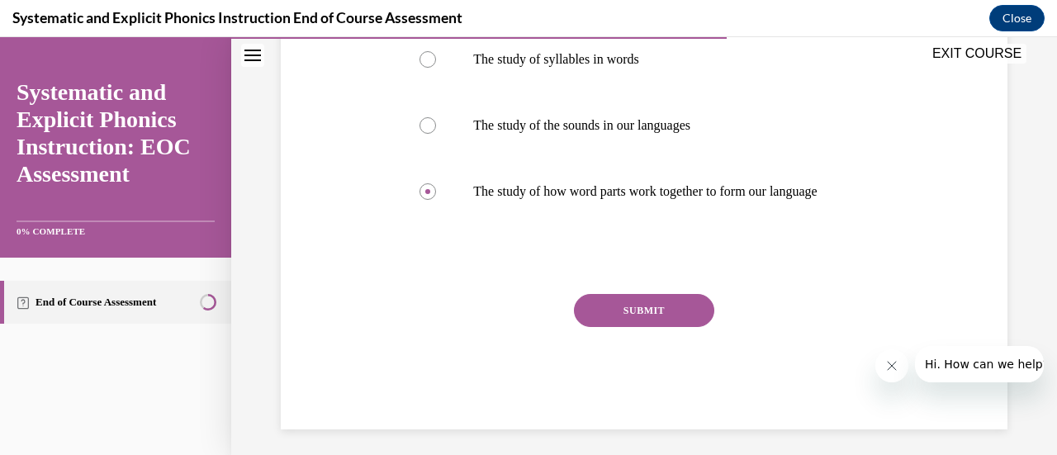
click at [672, 327] on button "SUBMIT" at bounding box center [644, 310] width 140 height 33
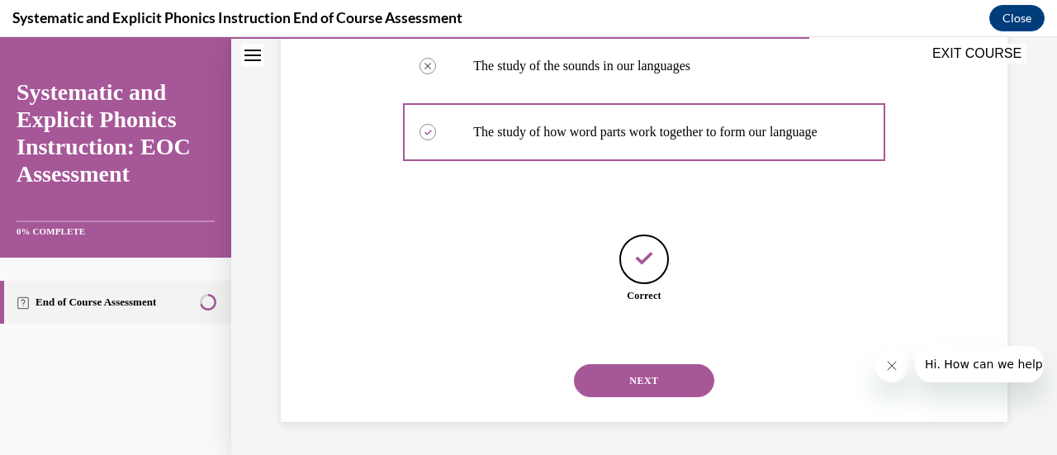
scroll to position [488, 0]
click at [659, 373] on button "NEXT" at bounding box center [644, 380] width 140 height 33
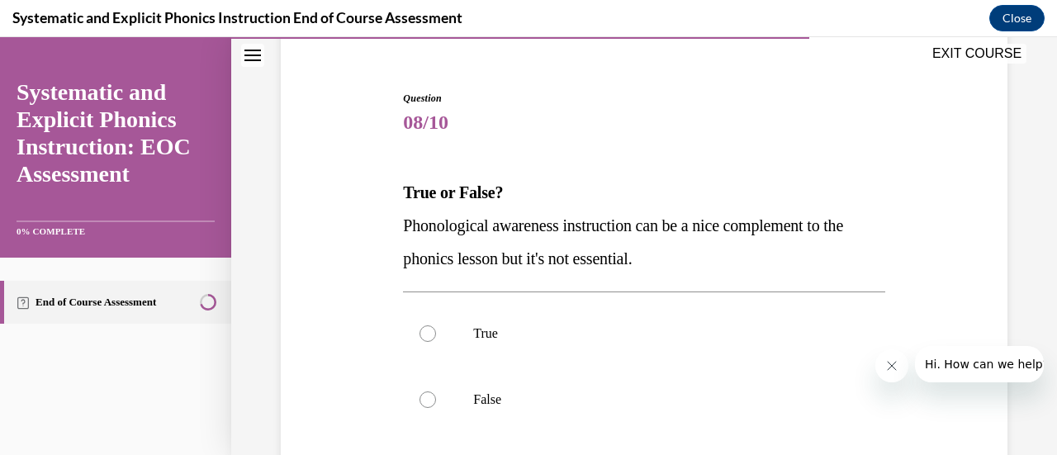
scroll to position [165, 0]
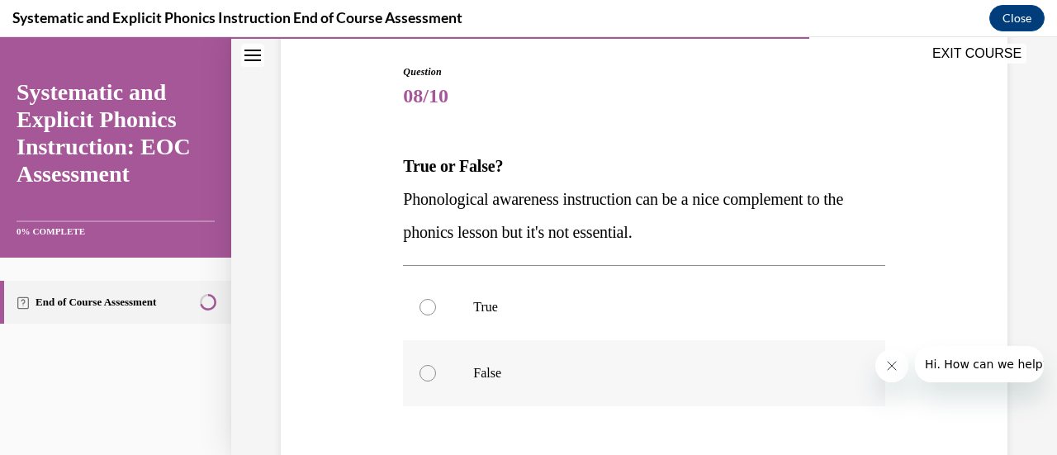
click at [490, 369] on p "False" at bounding box center [658, 373] width 370 height 17
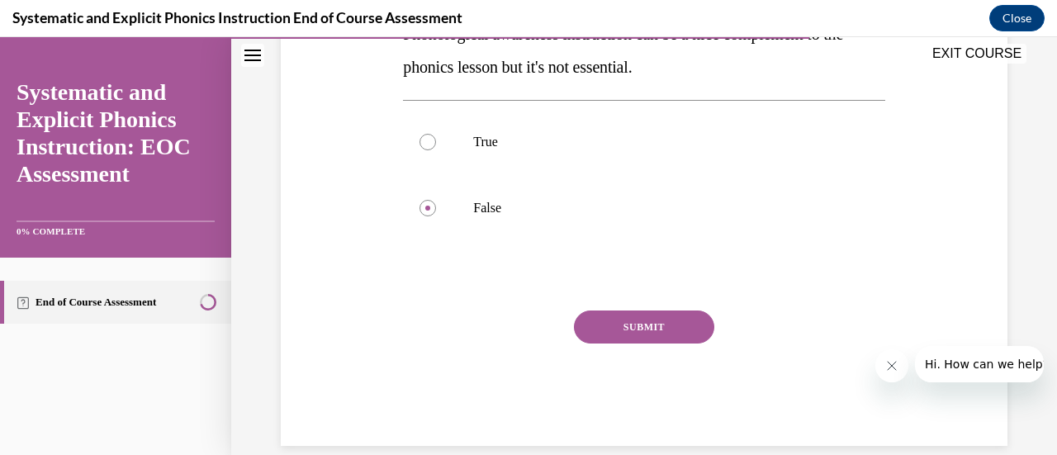
click at [611, 322] on button "SUBMIT" at bounding box center [644, 326] width 140 height 33
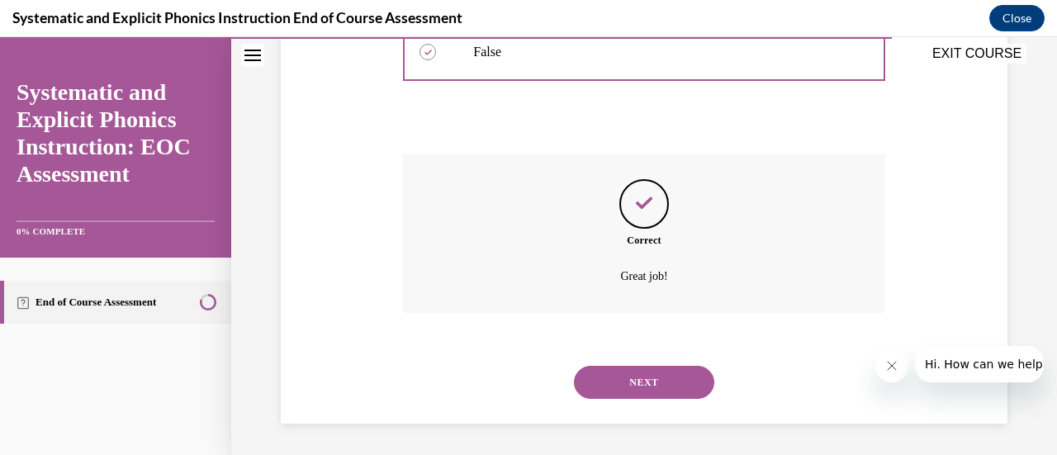
scroll to position [487, 0]
click at [651, 386] on button "NEXT" at bounding box center [644, 381] width 140 height 33
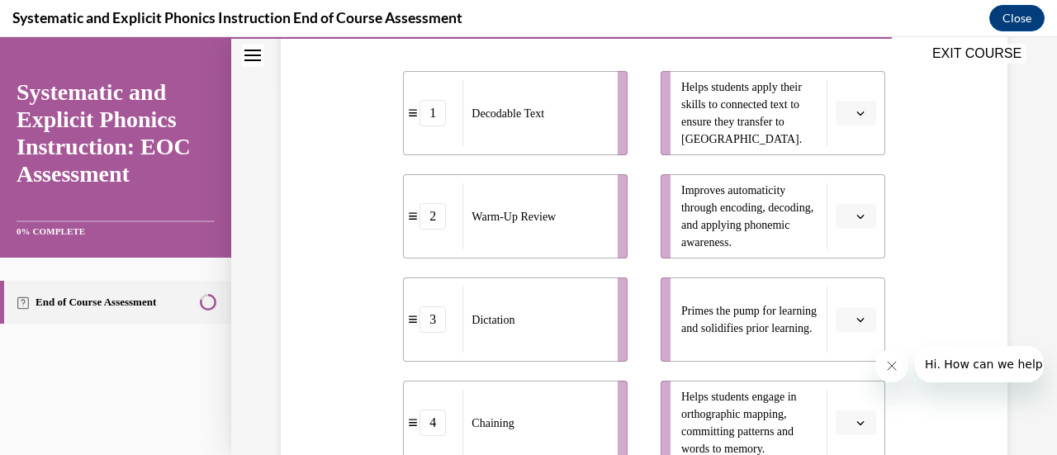
scroll to position [330, 0]
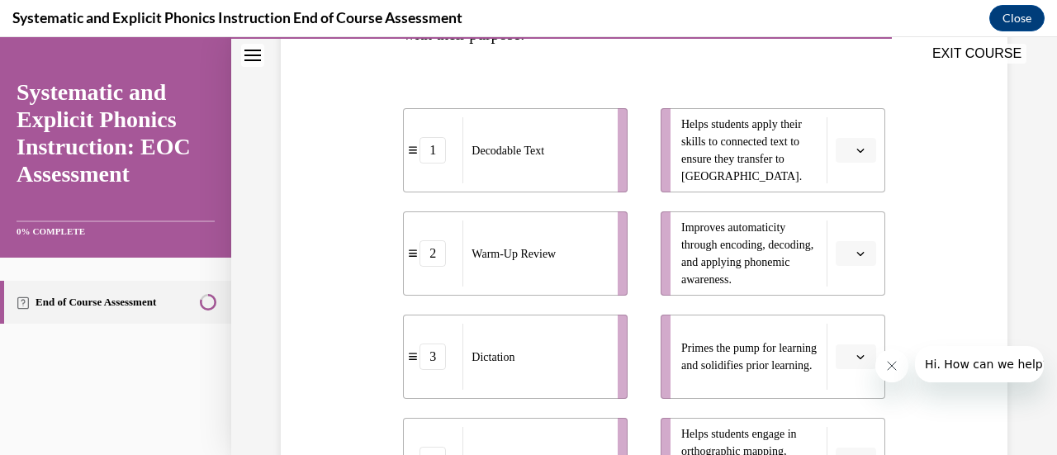
click at [855, 364] on button "button" at bounding box center [856, 356] width 40 height 25
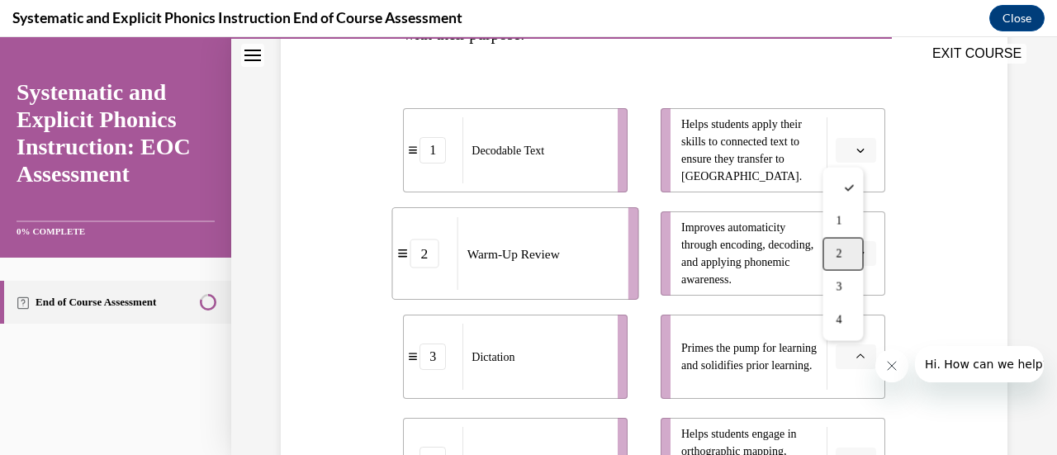
click at [852, 260] on div "2" at bounding box center [842, 254] width 40 height 33
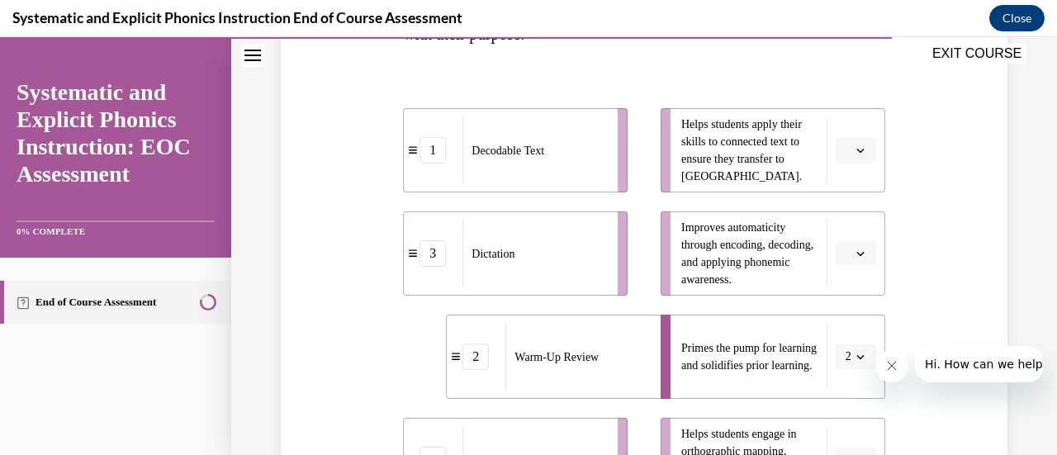
click at [853, 159] on button "button" at bounding box center [856, 150] width 40 height 25
click at [853, 211] on div "1" at bounding box center [842, 219] width 40 height 33
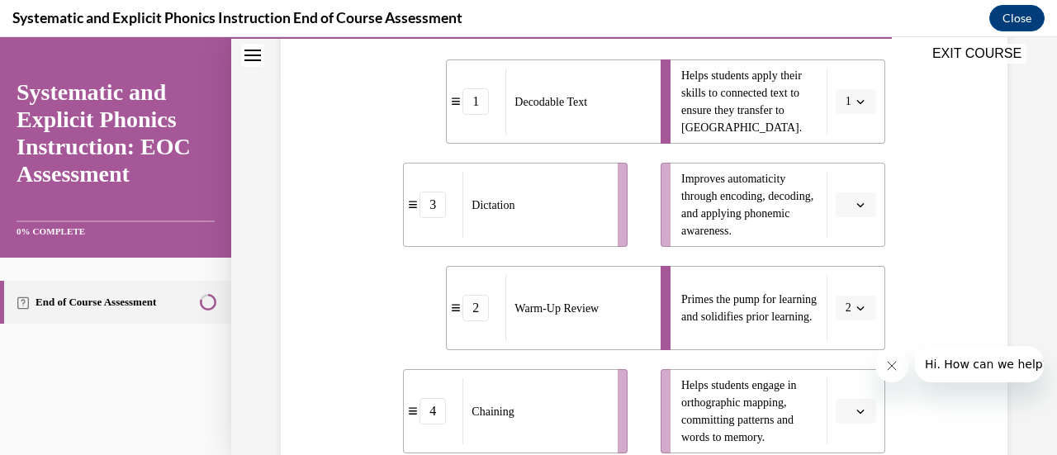
scroll to position [413, 0]
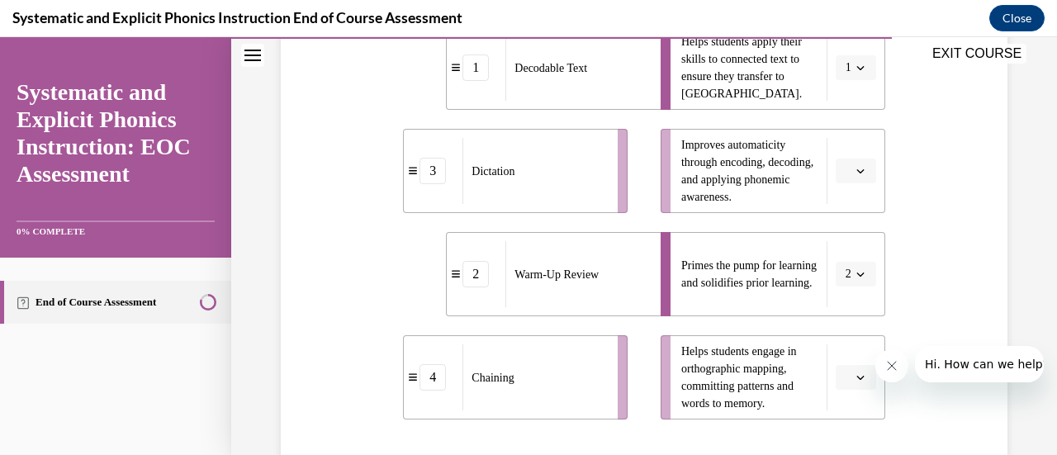
click at [856, 377] on icon "button" at bounding box center [860, 377] width 8 height 8
click at [845, 310] on div "3" at bounding box center [842, 307] width 40 height 33
click at [843, 164] on button "button" at bounding box center [856, 171] width 40 height 25
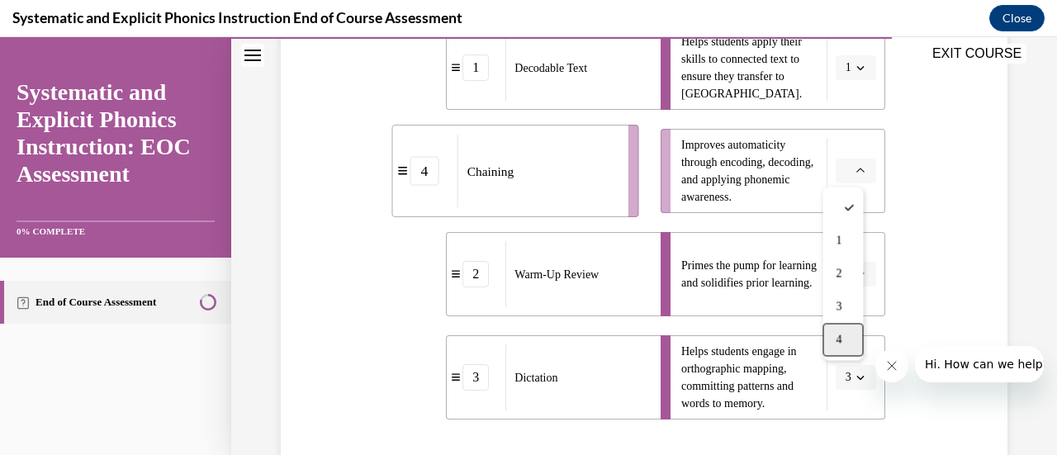
click at [836, 336] on span "4" at bounding box center [839, 339] width 6 height 13
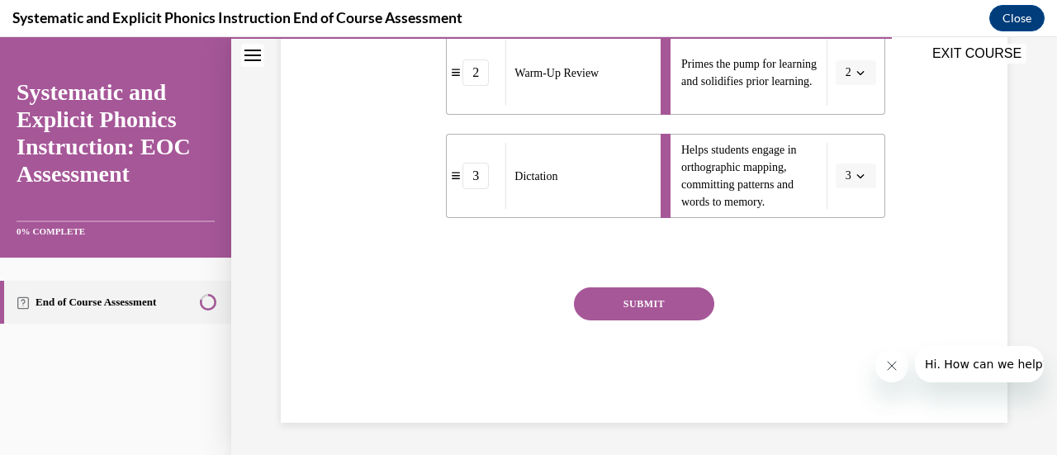
click at [667, 306] on button "SUBMIT" at bounding box center [644, 303] width 140 height 33
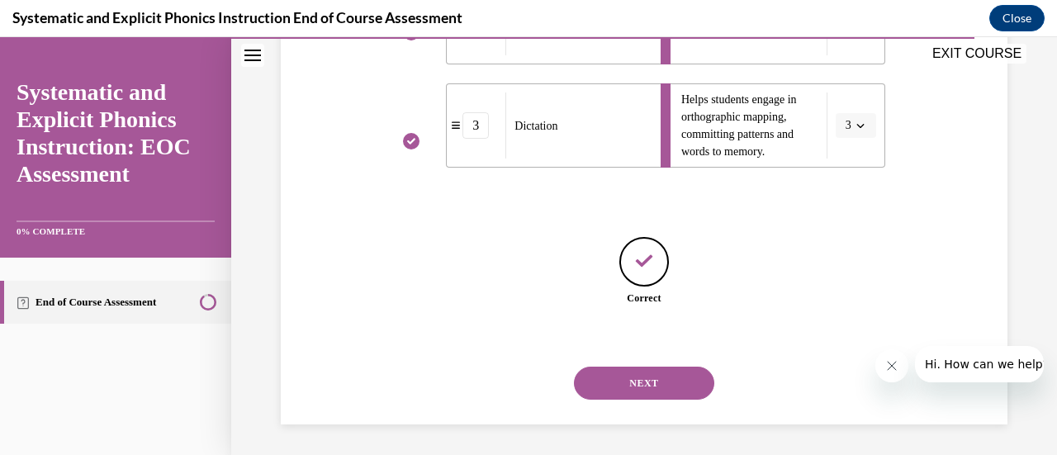
scroll to position [666, 0]
click at [657, 369] on button "NEXT" at bounding box center [644, 381] width 140 height 33
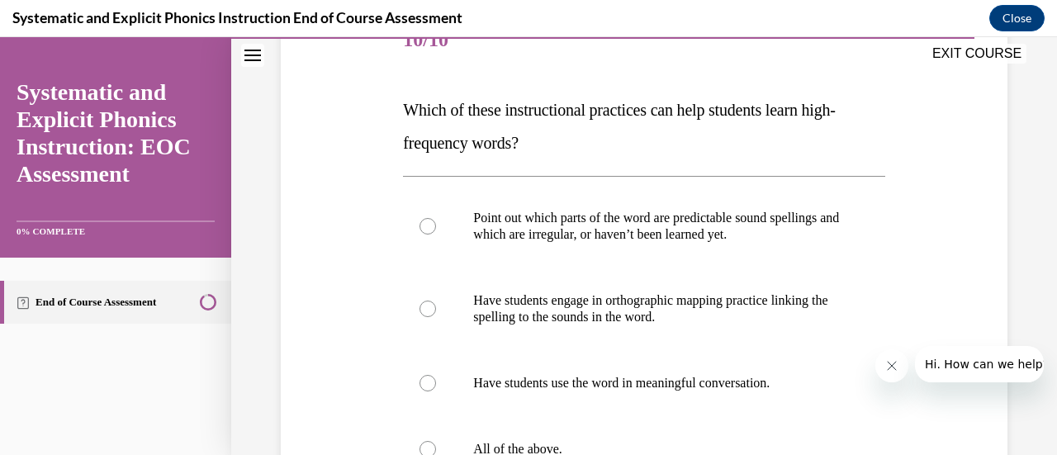
scroll to position [248, 0]
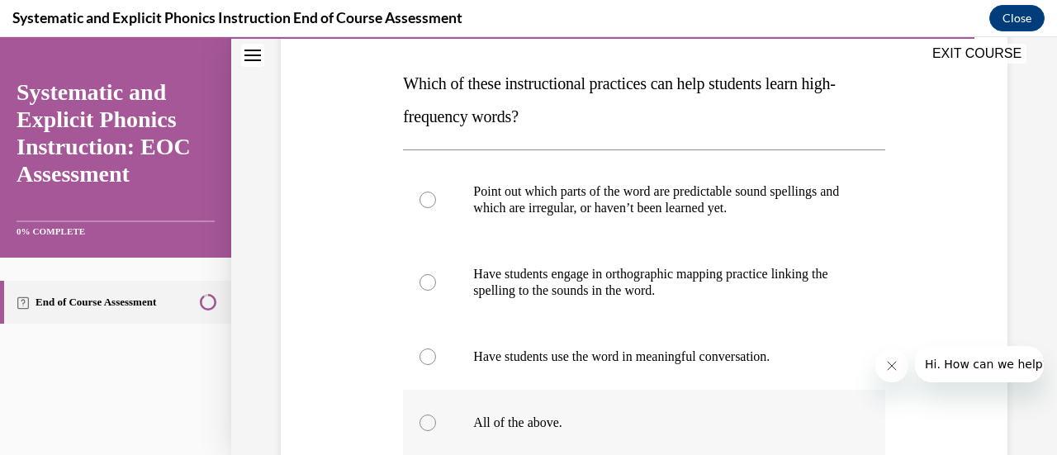
click at [446, 412] on div at bounding box center [643, 423] width 481 height 66
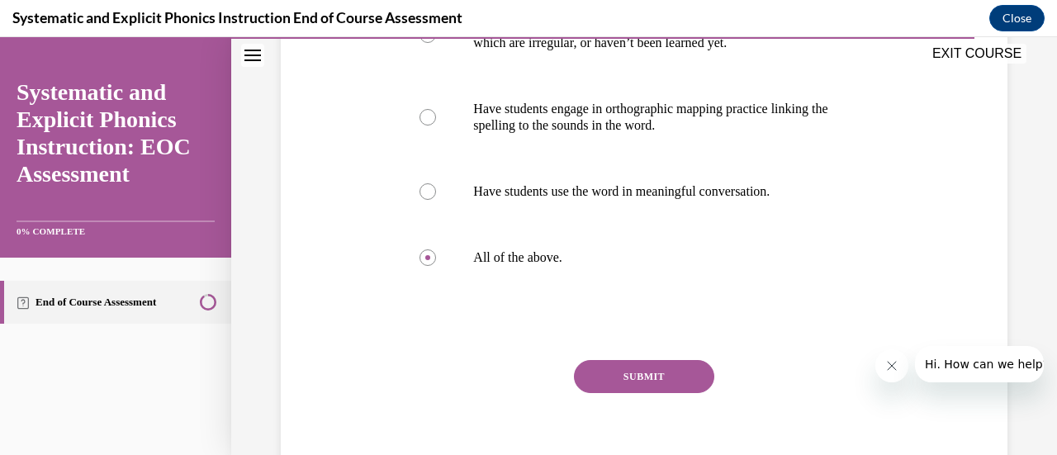
click at [637, 372] on button "SUBMIT" at bounding box center [644, 376] width 140 height 33
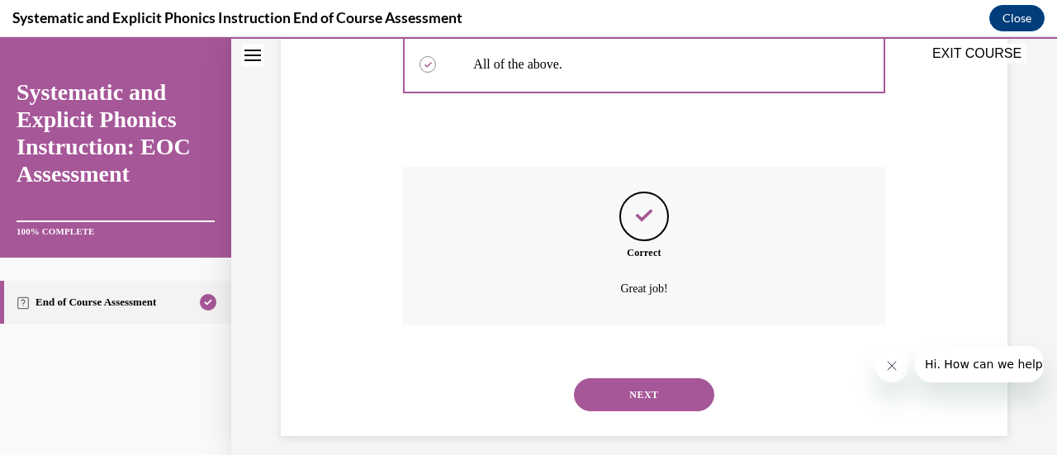
scroll to position [619, 0]
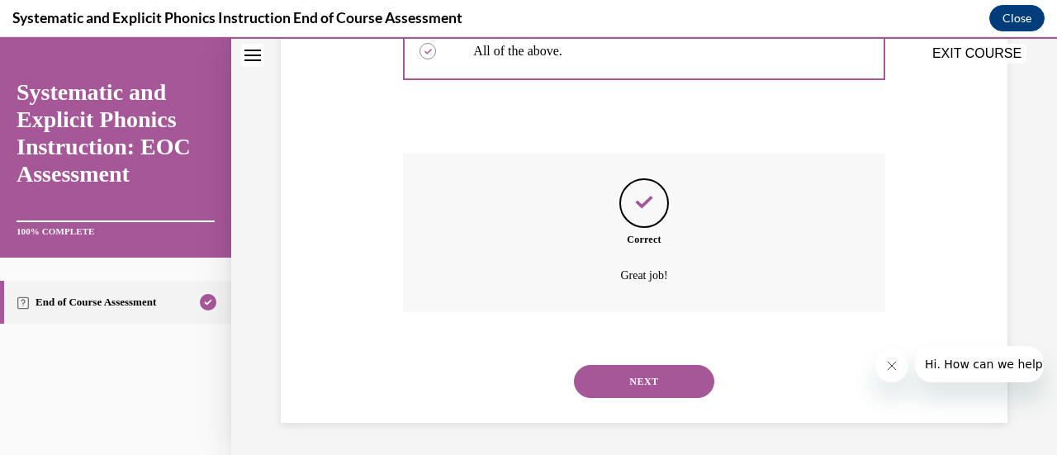
click at [640, 377] on button "NEXT" at bounding box center [644, 381] width 140 height 33
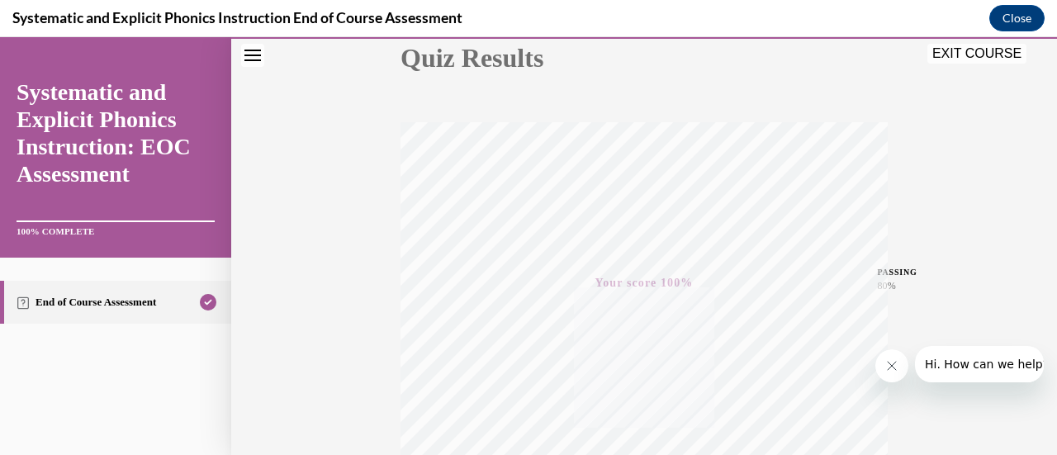
scroll to position [15, 0]
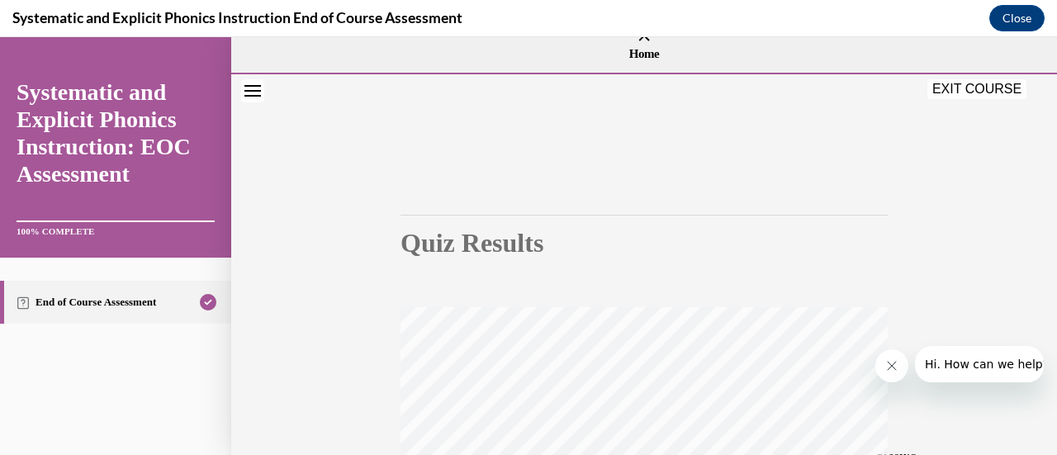
click at [953, 87] on button "EXIT COURSE" at bounding box center [976, 89] width 99 height 20
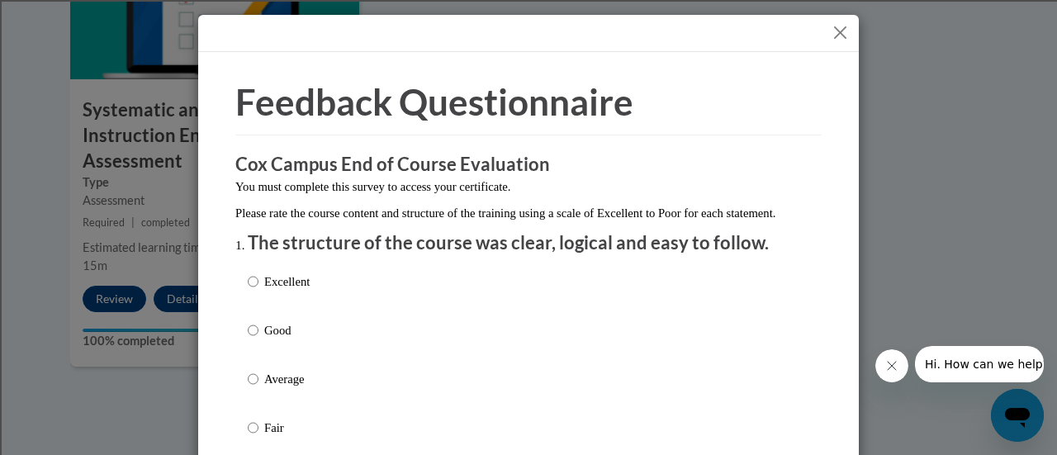
click at [285, 315] on label "Excellent" at bounding box center [279, 294] width 62 height 45
click at [258, 291] on input "Excellent" at bounding box center [253, 281] width 11 height 18
radio input "true"
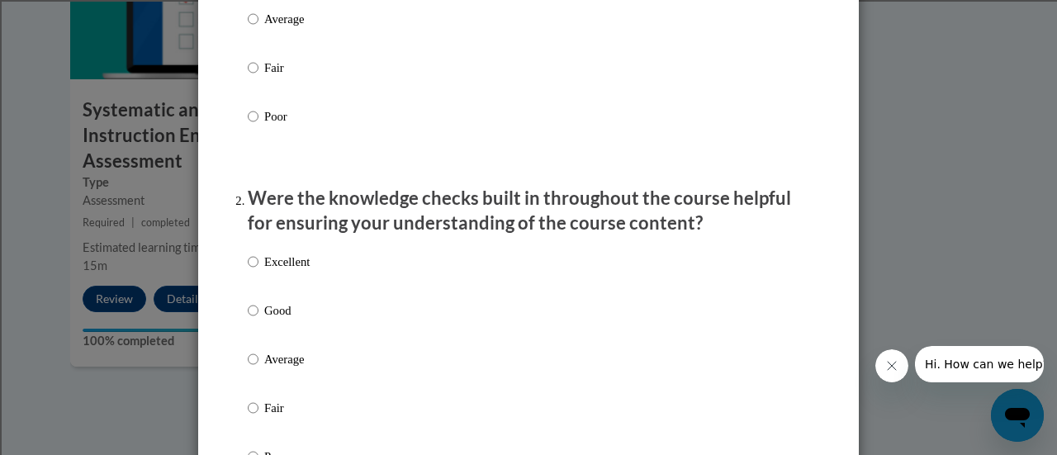
scroll to position [413, 0]
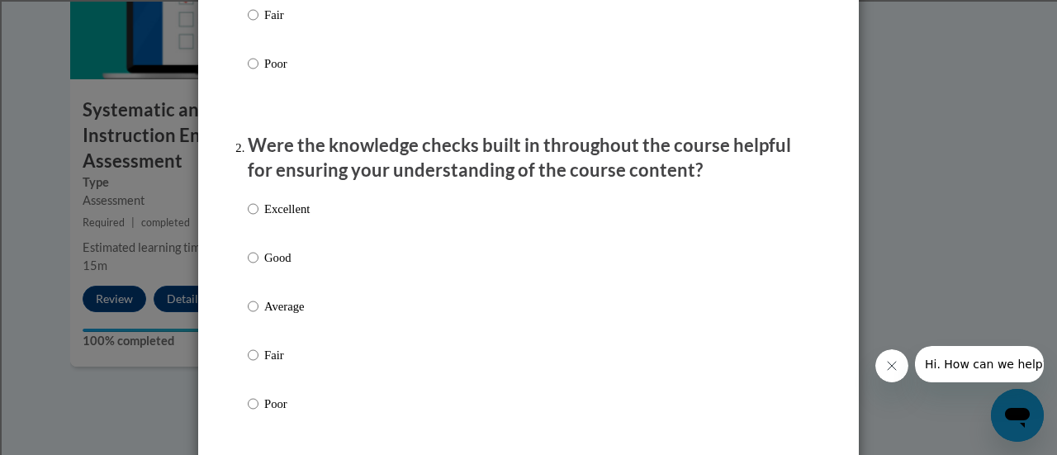
click at [502, 240] on div "Excellent Good Average Fair Poor" at bounding box center [528, 326] width 561 height 269
click at [408, 282] on div "Excellent Good Average Fair Poor" at bounding box center [528, 326] width 561 height 269
click at [248, 267] on input "Good" at bounding box center [253, 258] width 11 height 18
radio input "true"
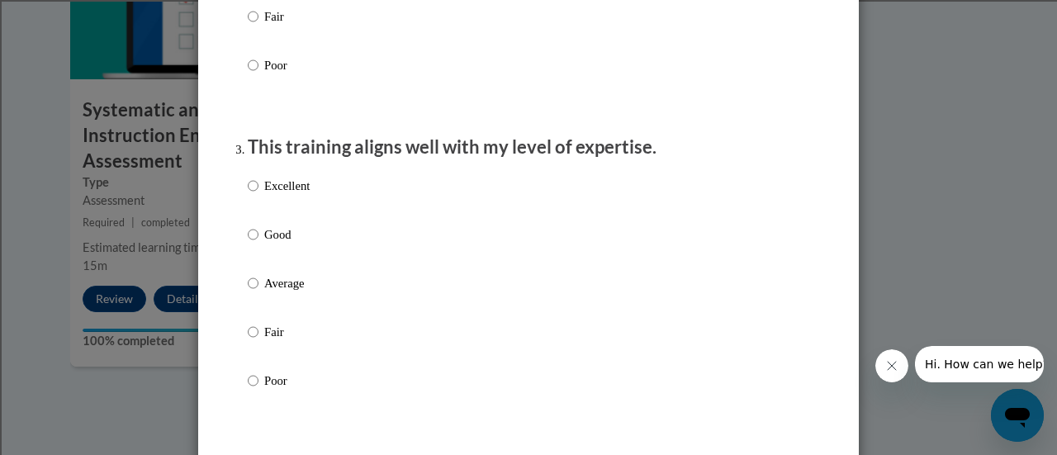
scroll to position [826, 0]
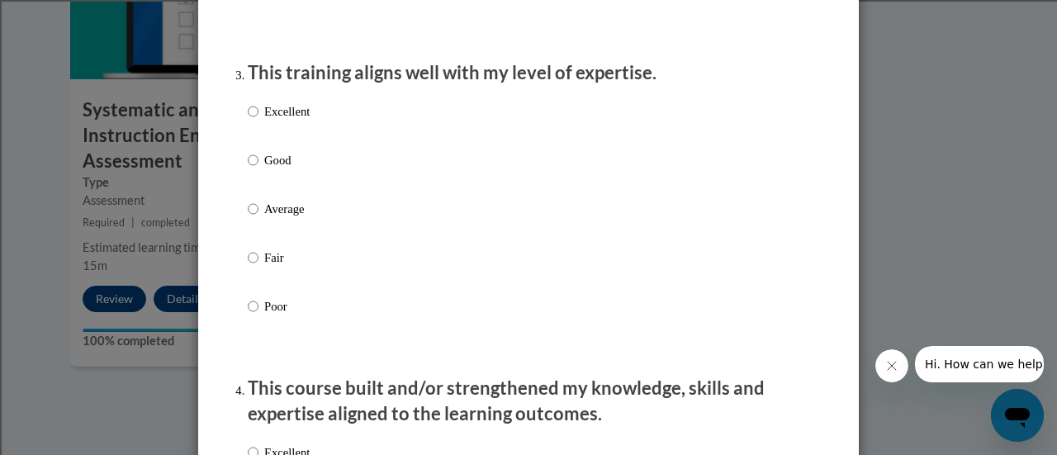
click at [279, 121] on p "Excellent" at bounding box center [286, 111] width 45 height 18
click at [258, 121] on input "Excellent" at bounding box center [253, 111] width 11 height 18
radio input "true"
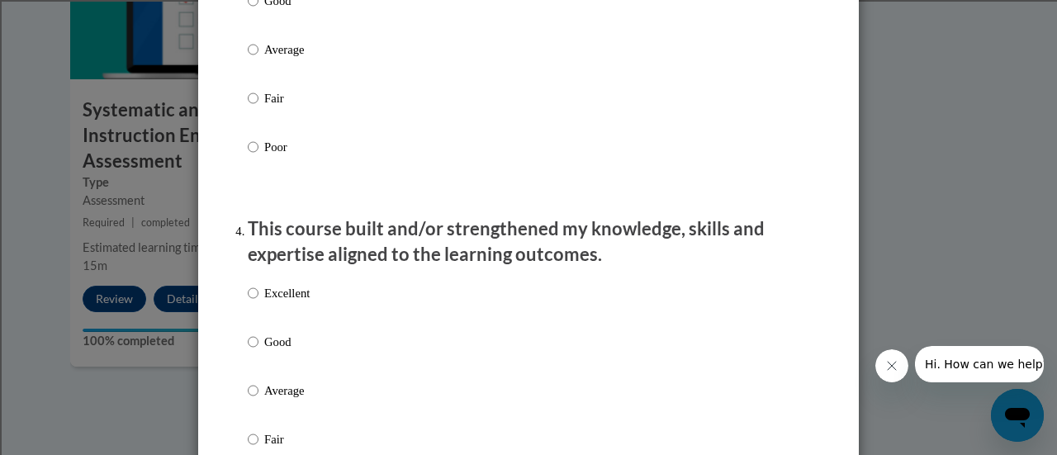
scroll to position [991, 0]
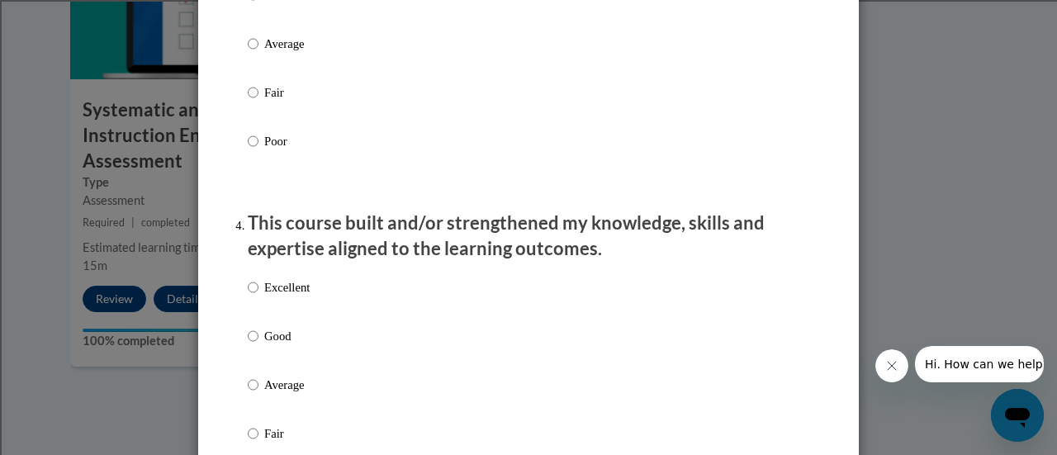
click at [322, 308] on div "Excellent Good Average Fair Poor" at bounding box center [528, 404] width 561 height 269
click at [283, 296] on p "Excellent" at bounding box center [286, 287] width 45 height 18
click at [258, 296] on input "Excellent" at bounding box center [253, 287] width 11 height 18
radio input "true"
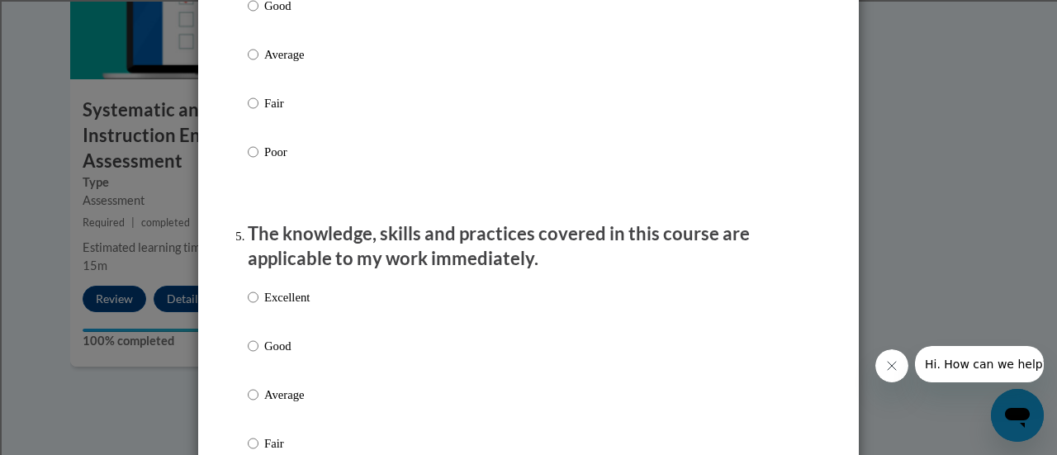
scroll to position [1404, 0]
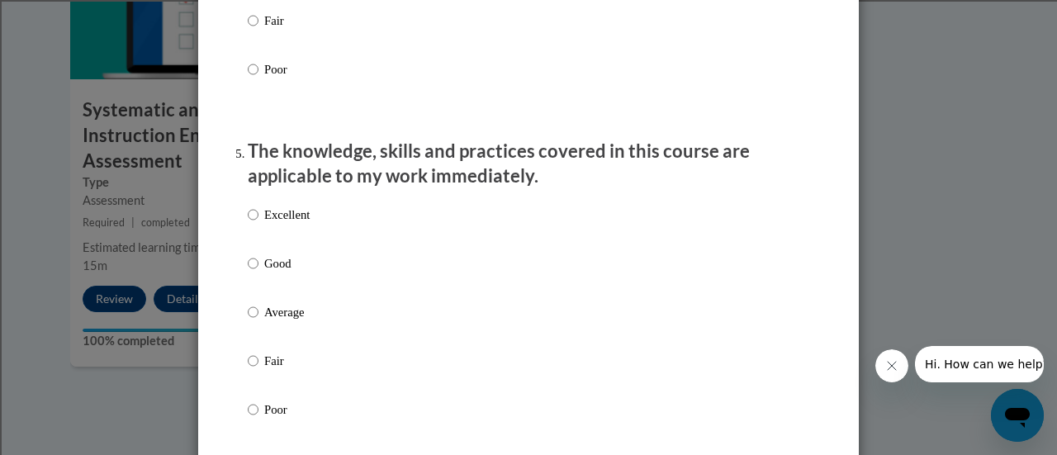
click at [302, 224] on p "Excellent" at bounding box center [286, 215] width 45 height 18
click at [258, 224] on input "Excellent" at bounding box center [253, 215] width 11 height 18
radio input "true"
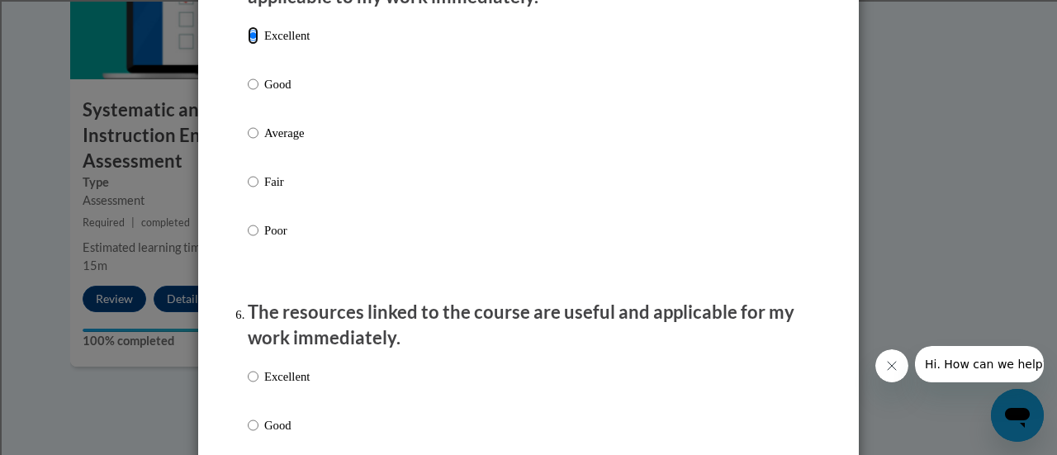
scroll to position [1734, 0]
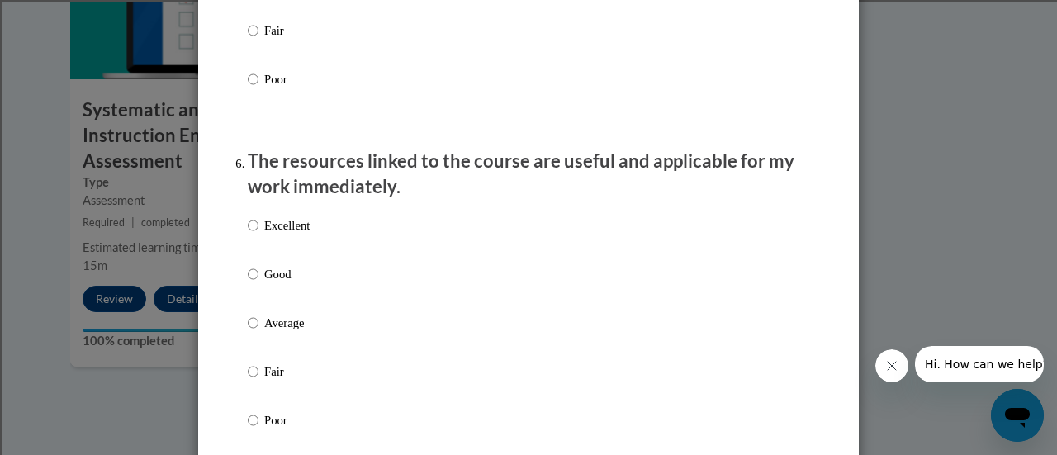
click at [294, 253] on label "Excellent" at bounding box center [279, 238] width 62 height 45
click at [258, 234] on input "Excellent" at bounding box center [253, 225] width 11 height 18
radio input "true"
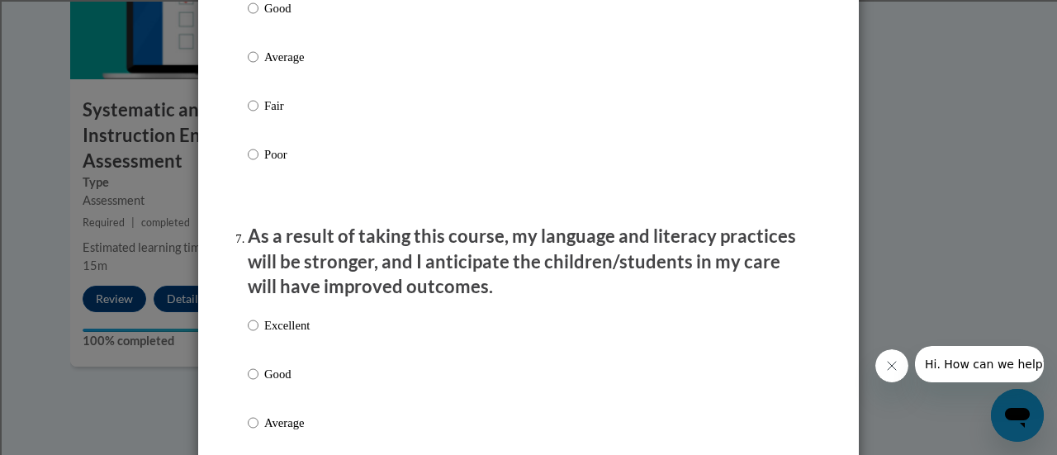
scroll to position [2064, 0]
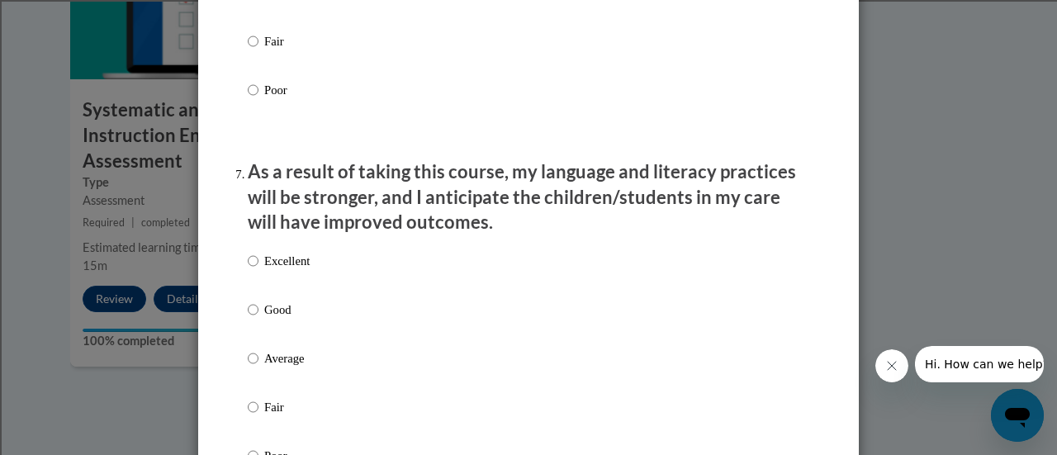
click at [287, 270] on p "Excellent" at bounding box center [286, 261] width 45 height 18
click at [258, 270] on input "Excellent" at bounding box center [253, 261] width 11 height 18
radio input "true"
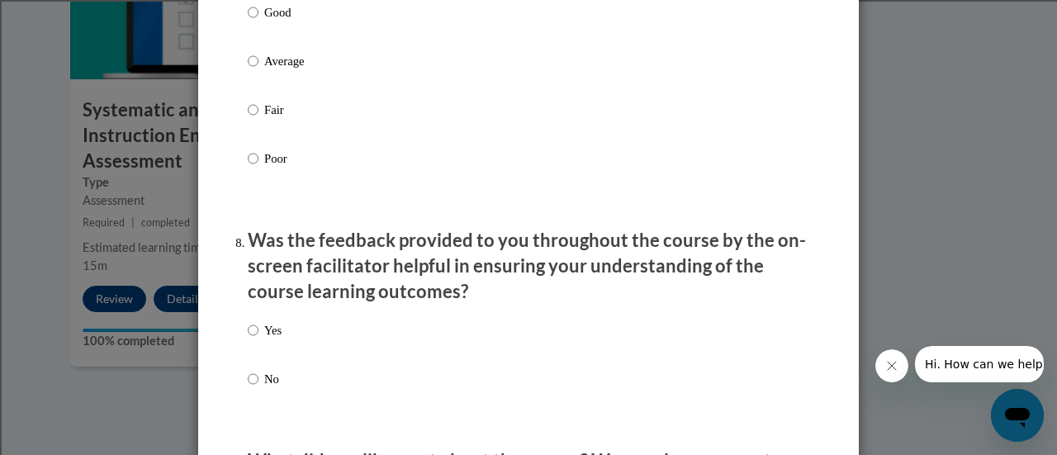
scroll to position [2394, 0]
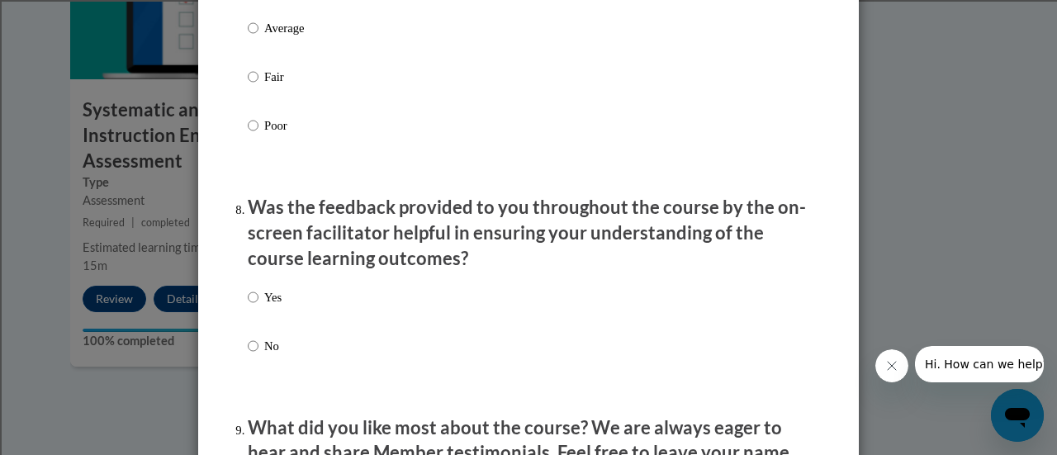
click at [272, 306] on p "Yes" at bounding box center [272, 297] width 17 height 18
click at [258, 306] on input "Yes" at bounding box center [253, 297] width 11 height 18
radio input "true"
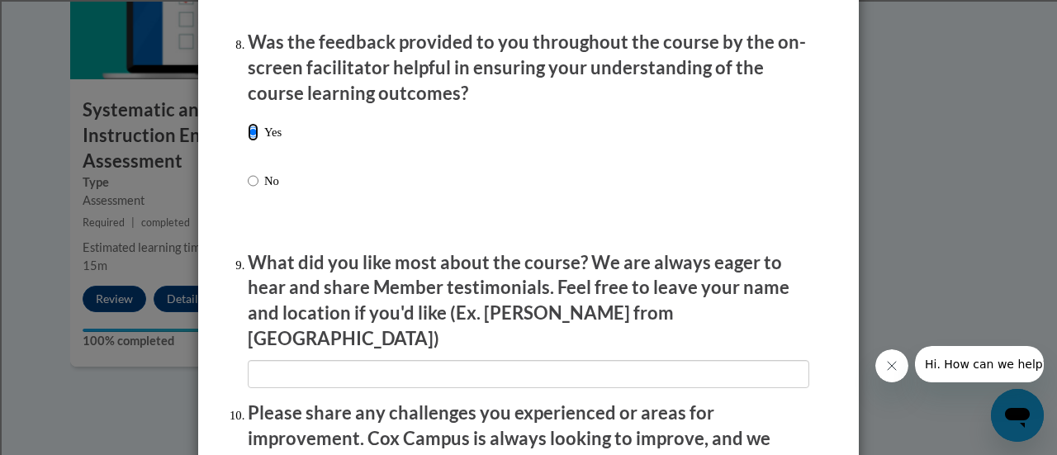
scroll to position [2642, 0]
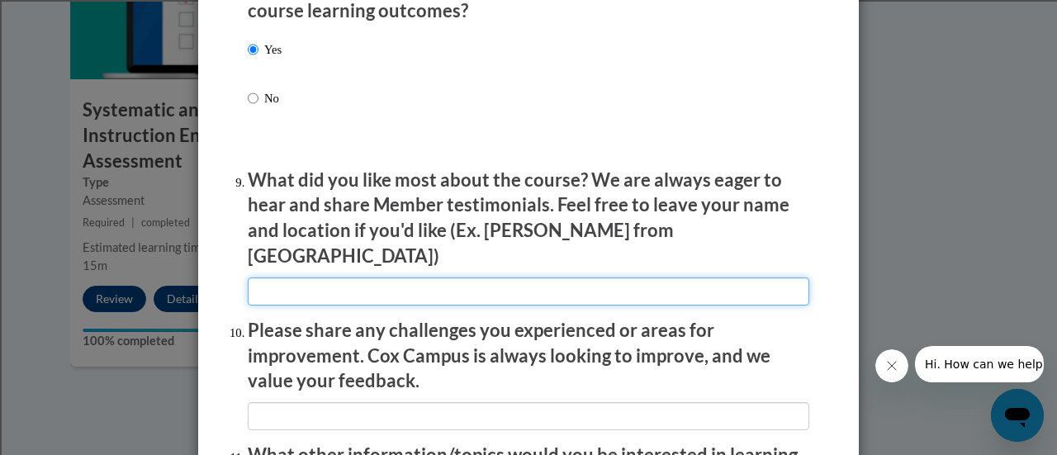
click at [509, 282] on input "textbox" at bounding box center [528, 291] width 561 height 28
type input "M"
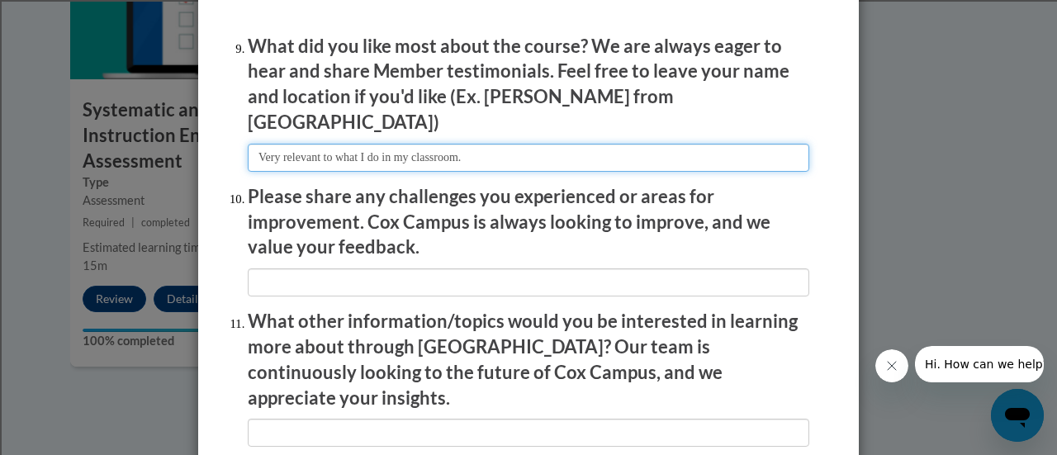
scroll to position [2807, 0]
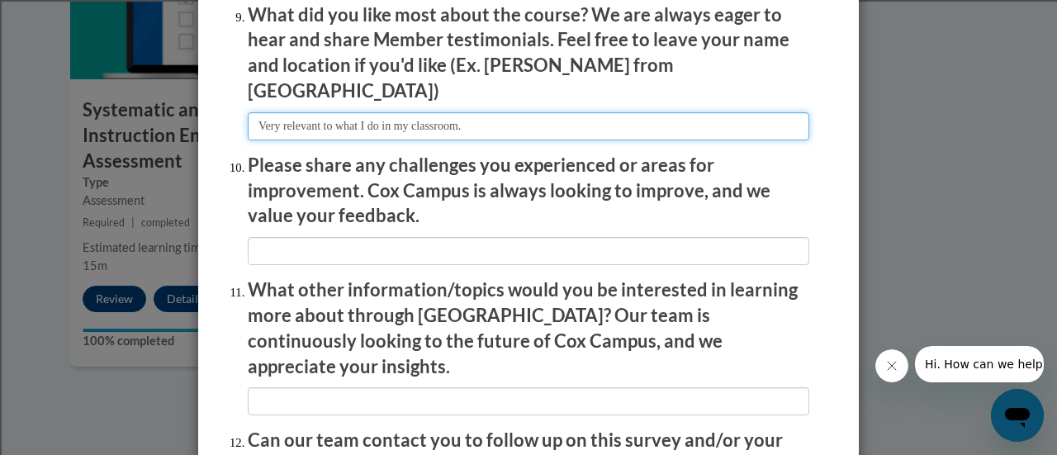
type input "Very relevant to what I do in my classroom."
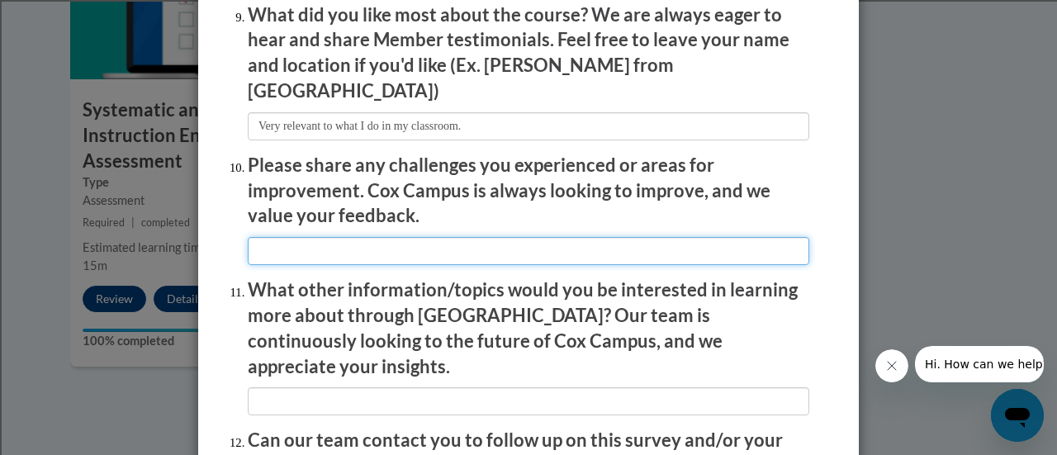
click at [477, 237] on input "textbox" at bounding box center [528, 251] width 561 height 28
type input "None"
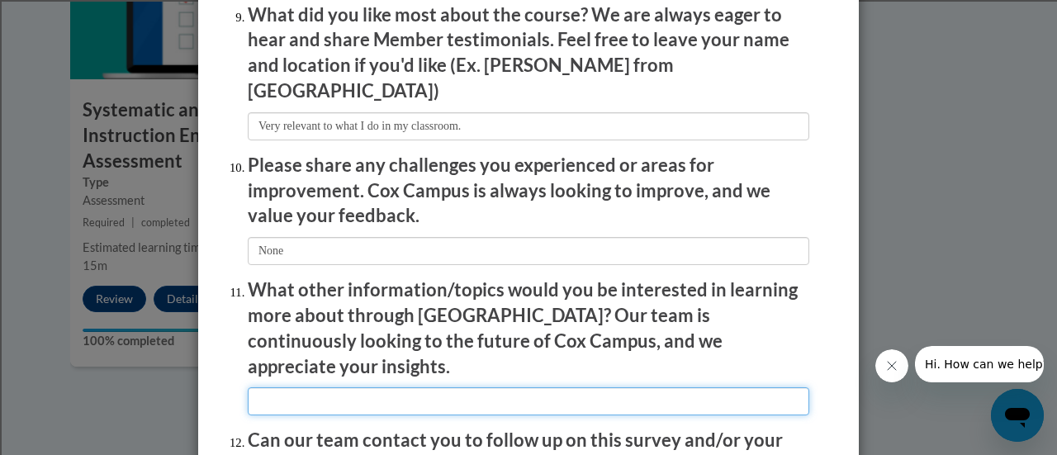
click at [450, 387] on input "textbox" at bounding box center [528, 401] width 561 height 28
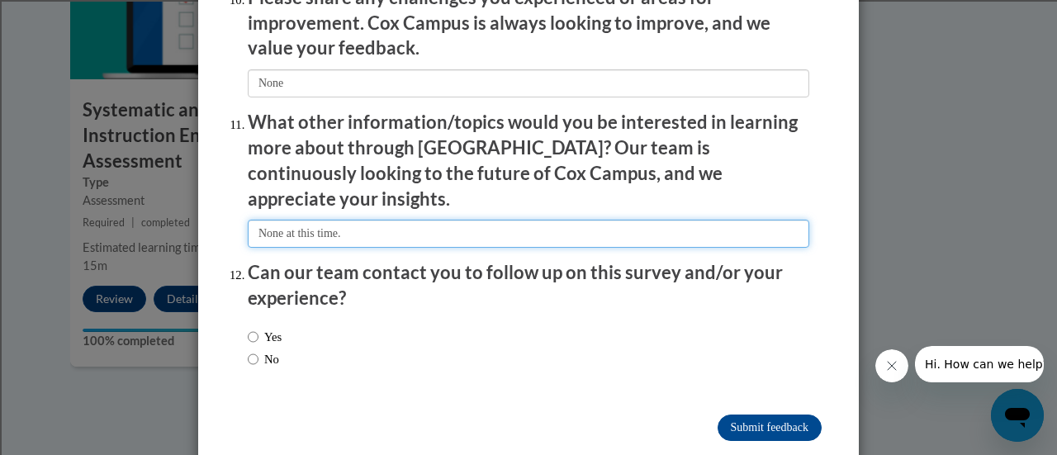
scroll to position [2978, 0]
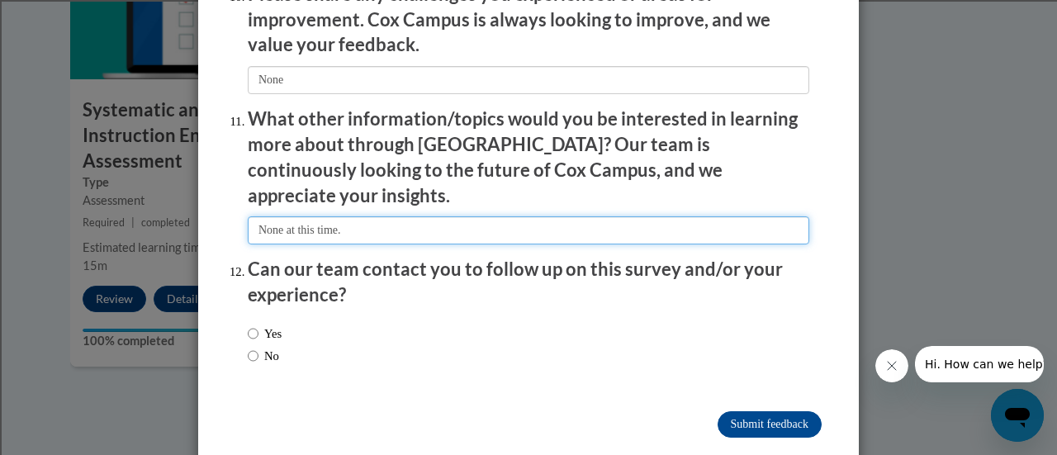
type input "None at this time."
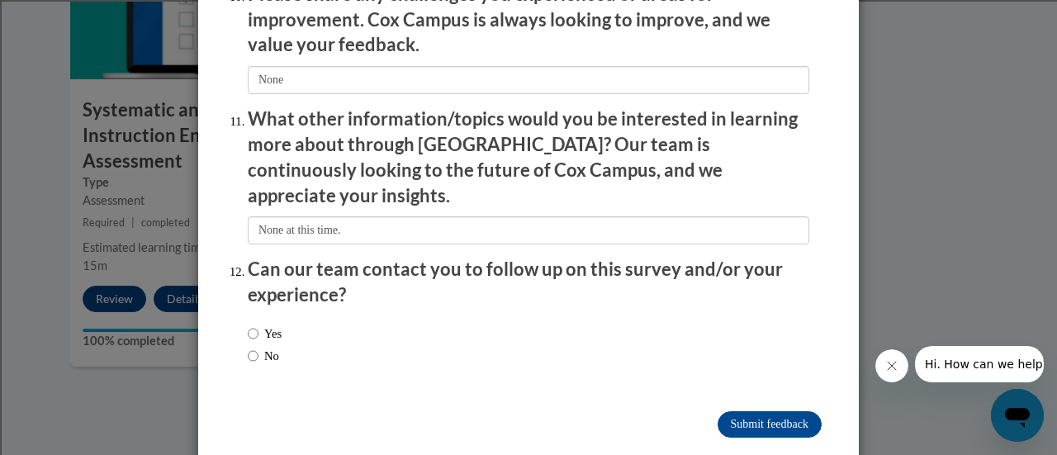
click at [258, 347] on label "No" at bounding box center [263, 356] width 31 height 18
click at [258, 347] on input "No" at bounding box center [253, 356] width 11 height 18
radio input "true"
click at [724, 411] on input "Submit feedback" at bounding box center [769, 424] width 104 height 26
click at [732, 411] on input "Submitting" at bounding box center [769, 424] width 104 height 26
